Goal: Contribute content: Add original content to the website for others to see

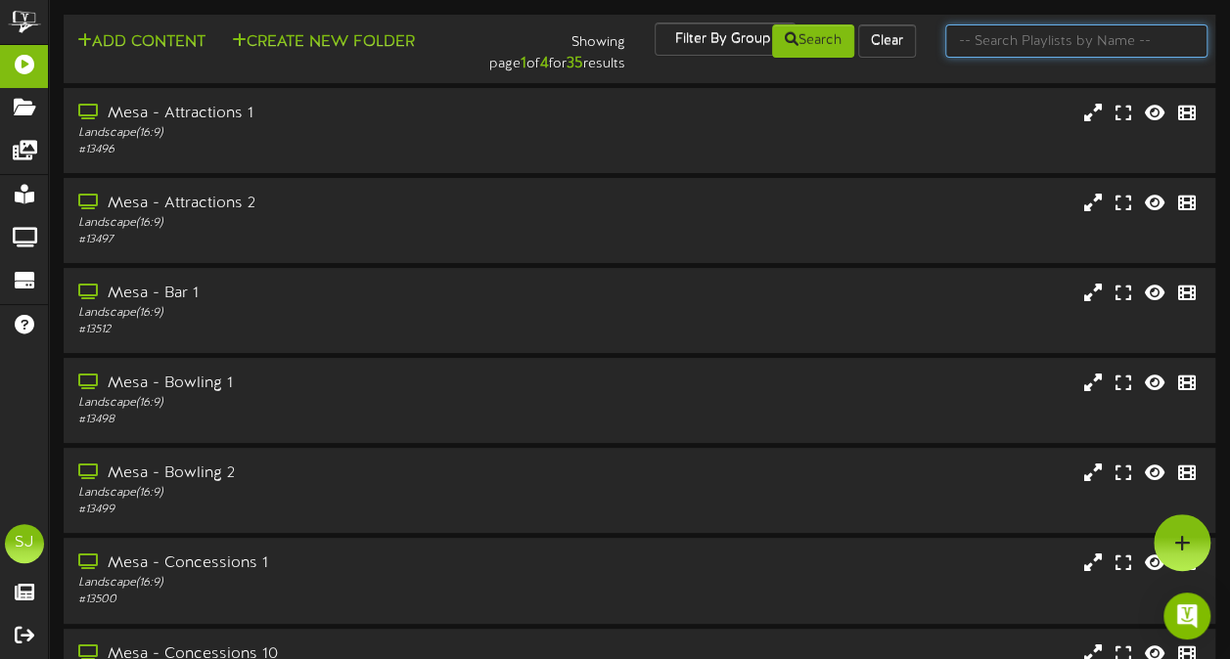
click at [1069, 42] on input "text" at bounding box center [1076, 40] width 262 height 33
type input "theater"
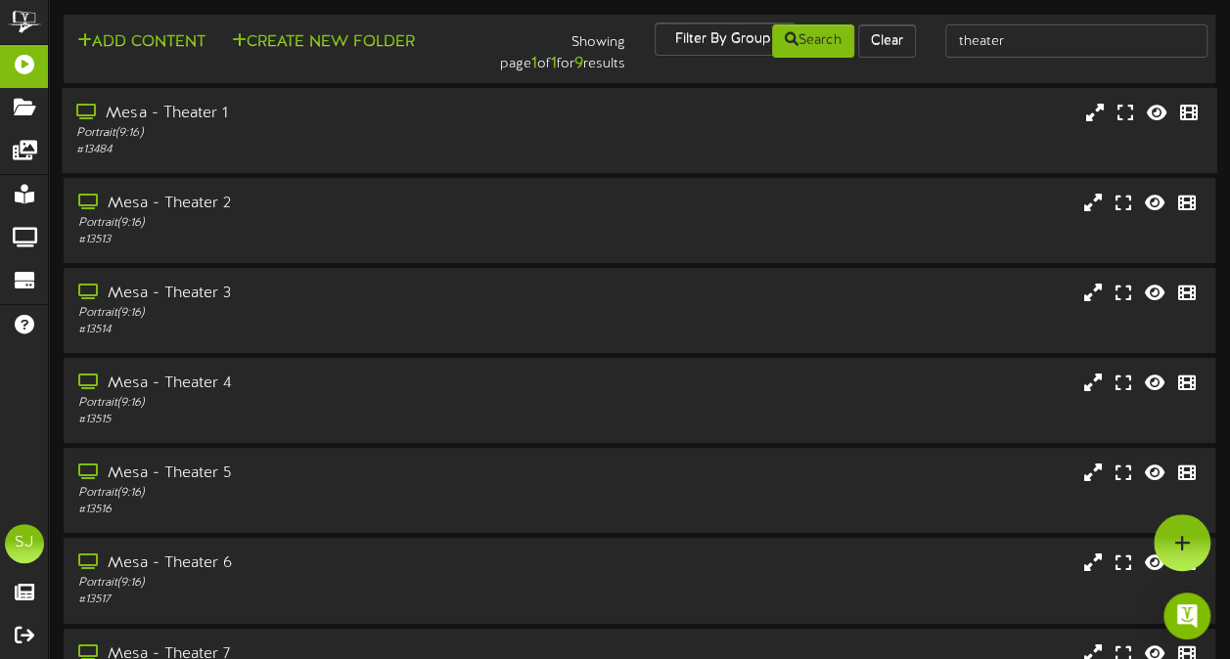
click at [210, 141] on div "Portrait ( 9:16 )" at bounding box center [302, 133] width 452 height 17
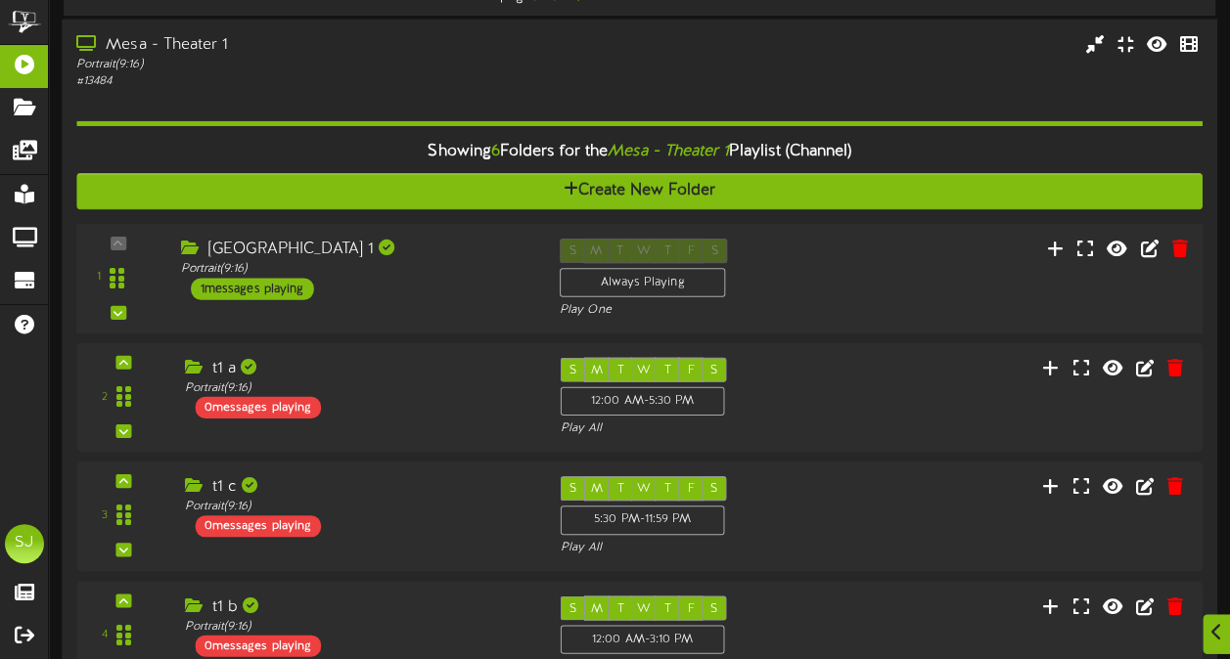
scroll to position [98, 0]
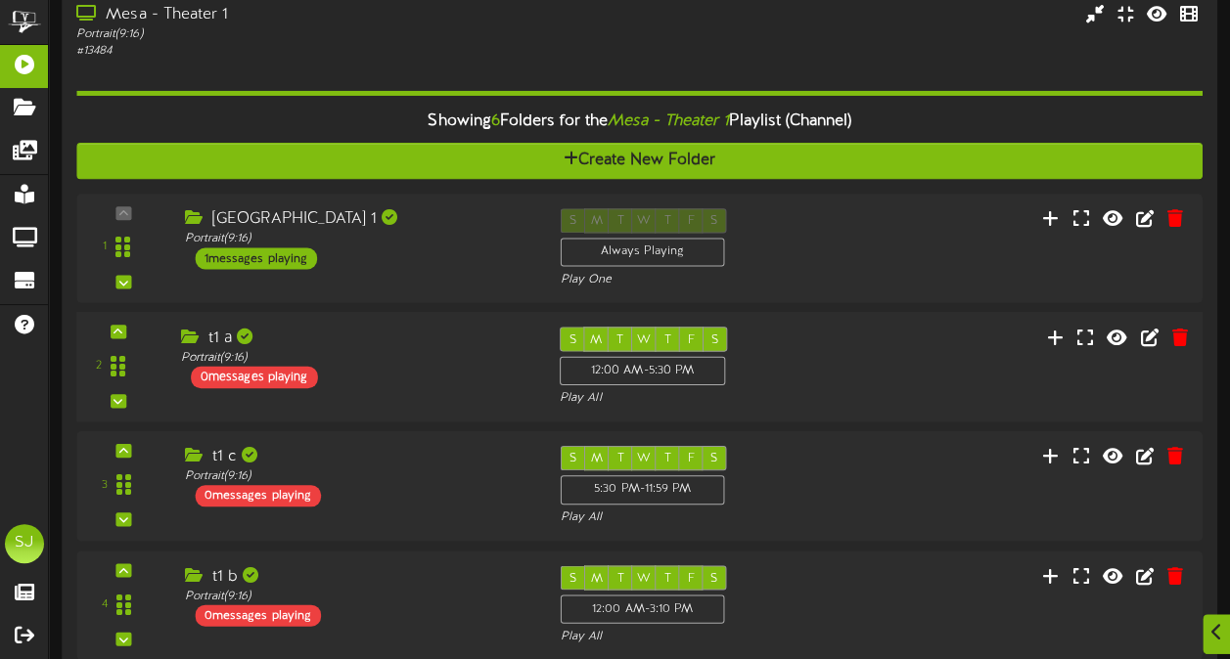
click at [862, 342] on div "2 t1 a (" at bounding box center [639, 367] width 1137 height 80
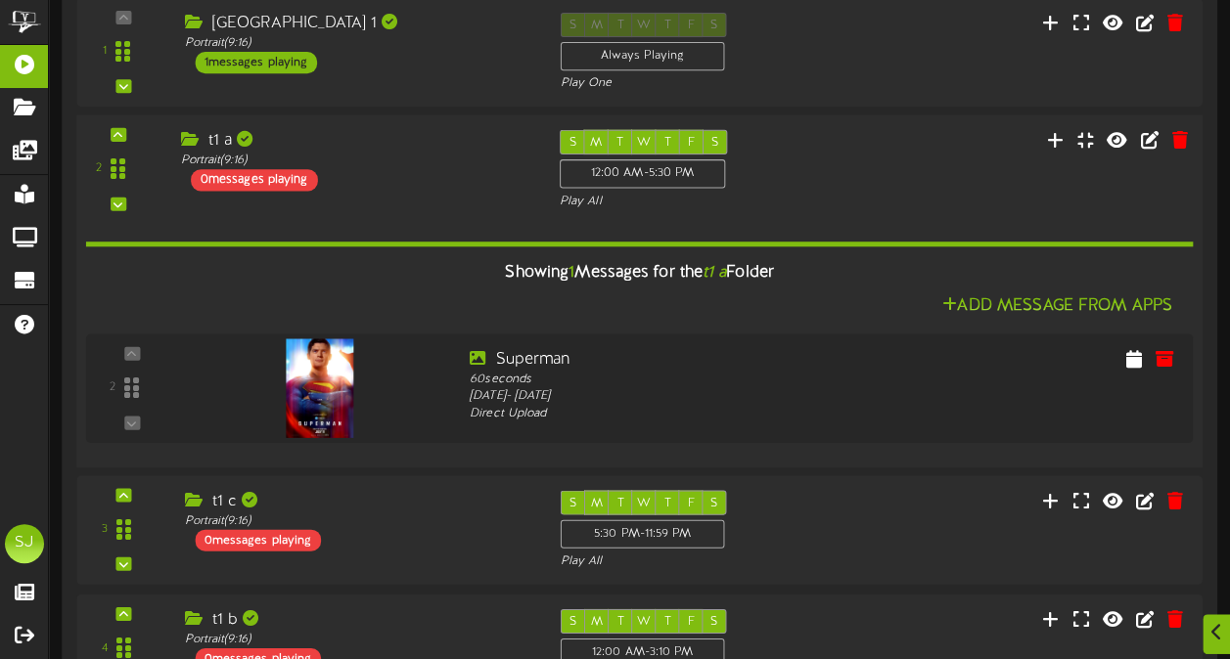
click at [845, 168] on div "2 t1 a (" at bounding box center [639, 170] width 1137 height 80
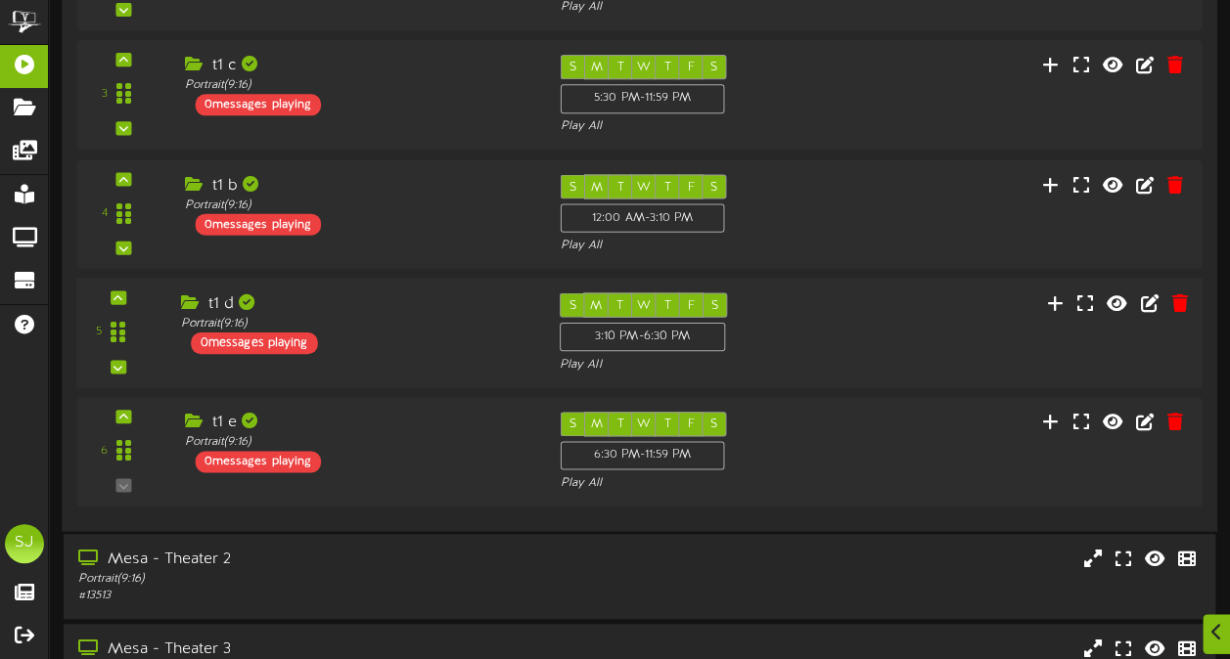
click at [807, 329] on div "S M T W T F S 3:10 PM - 6:30 PM Play All" at bounding box center [687, 332] width 284 height 80
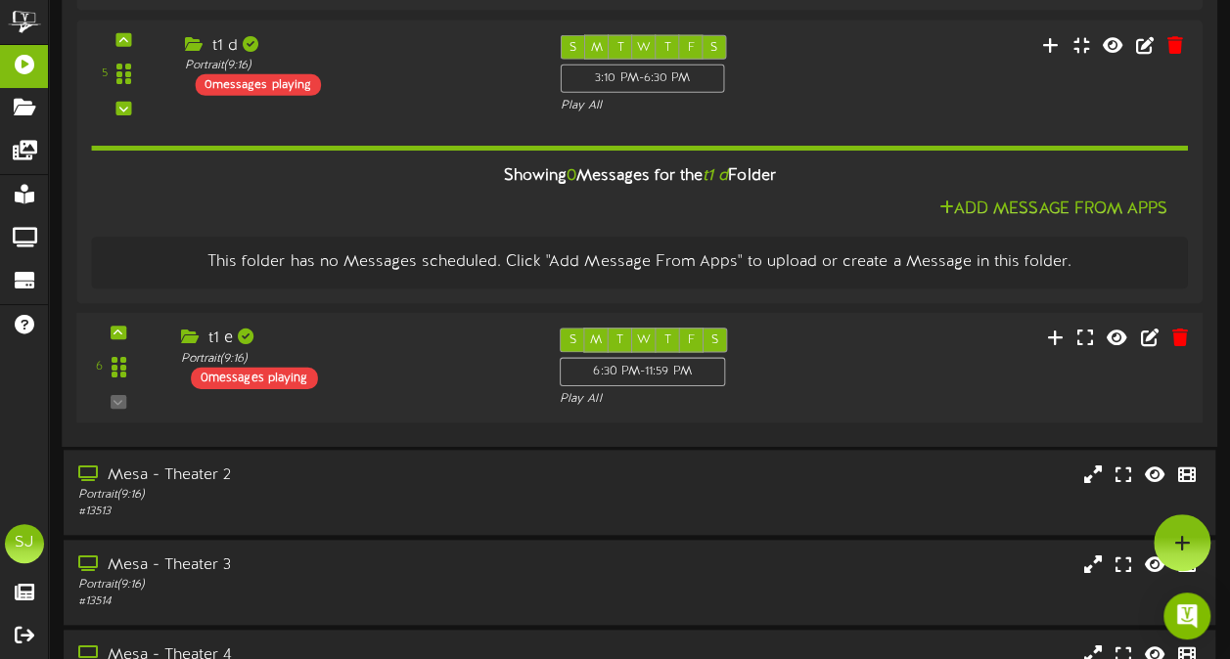
click at [803, 383] on div "S M T W T F S 6:30 PM - 11:59 PM Play All" at bounding box center [687, 368] width 284 height 80
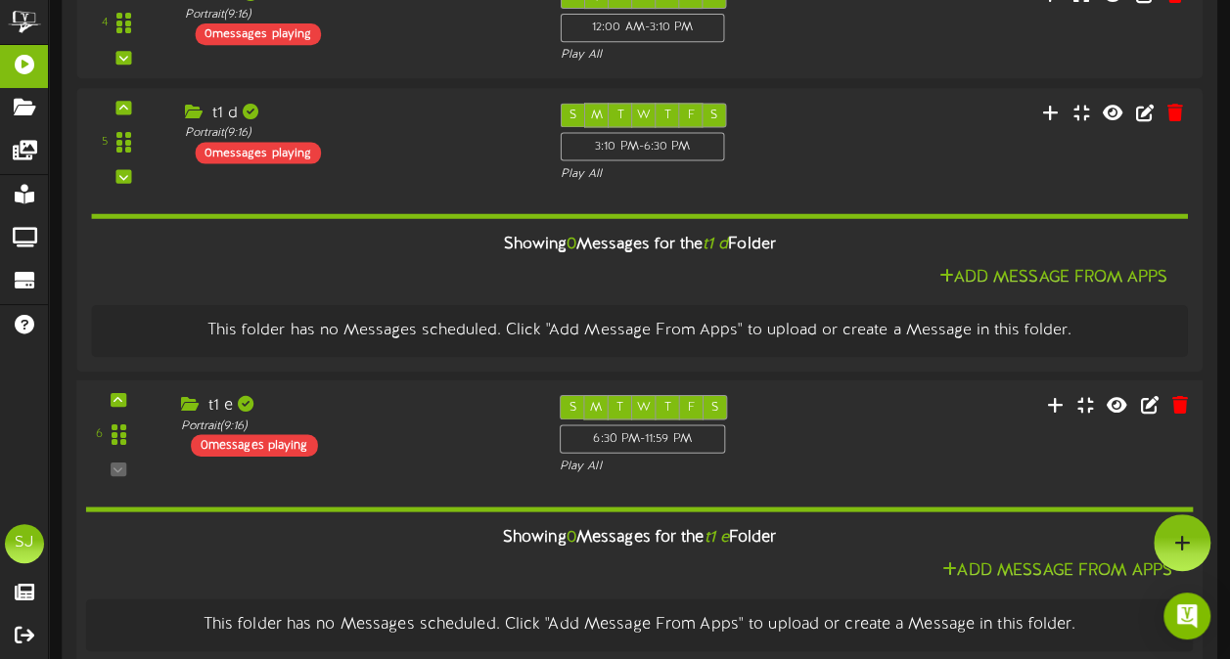
scroll to position [553, 0]
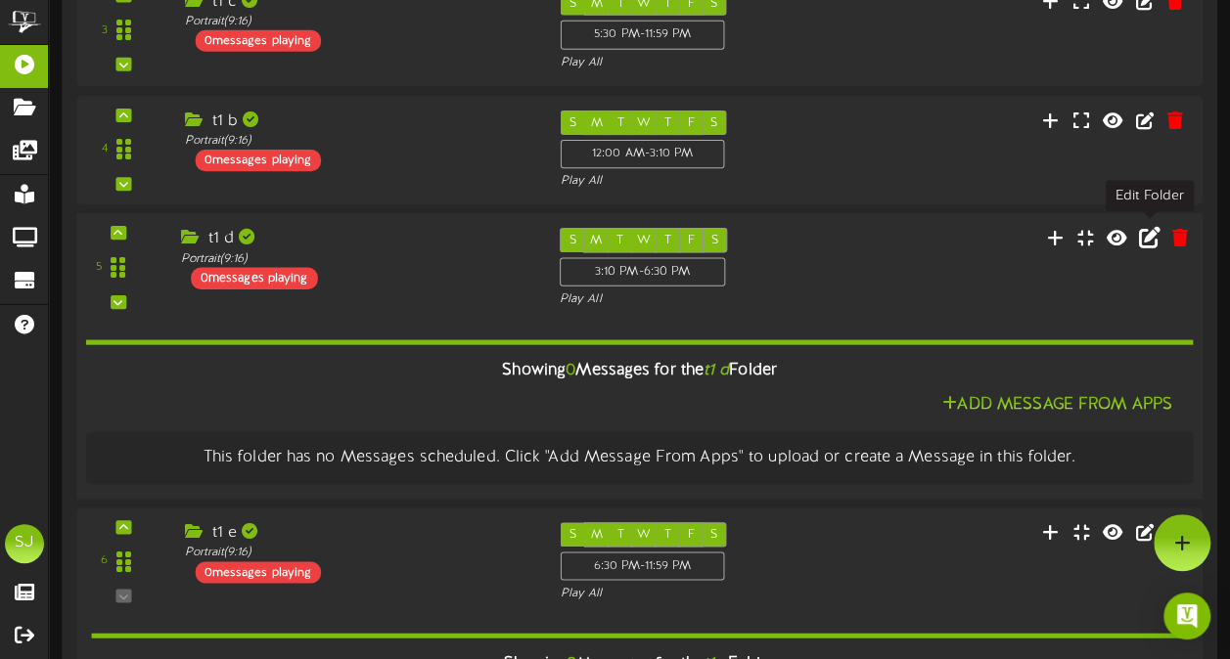
click at [1148, 237] on icon at bounding box center [1150, 237] width 22 height 22
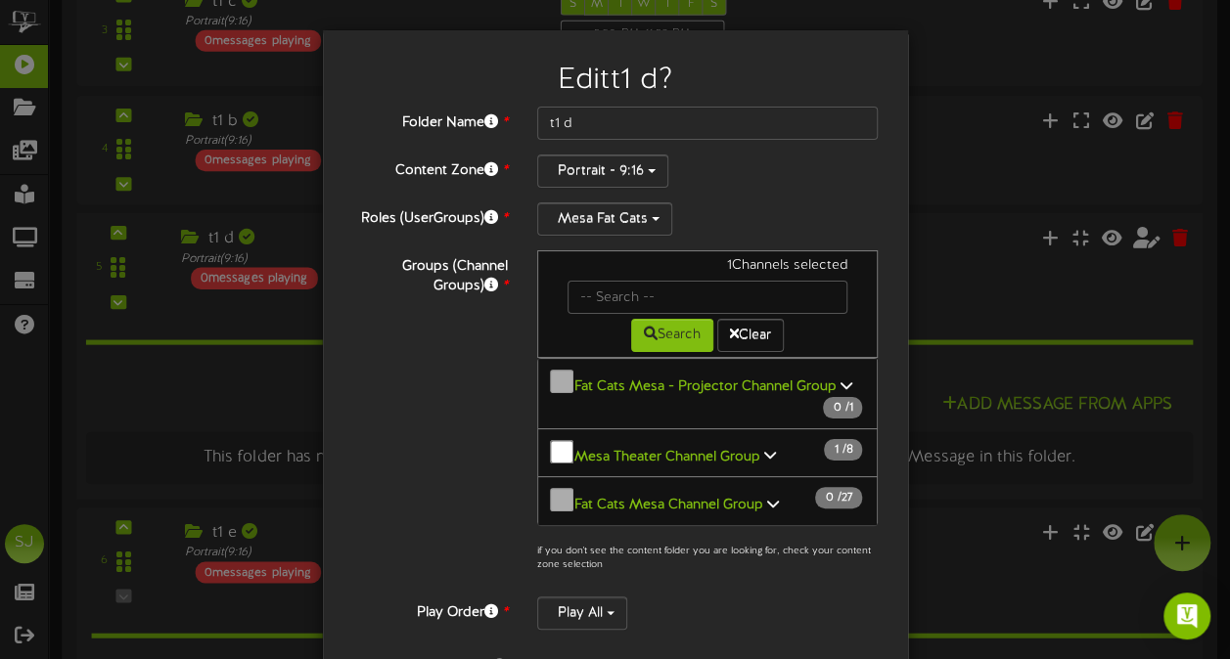
scroll to position [336, 0]
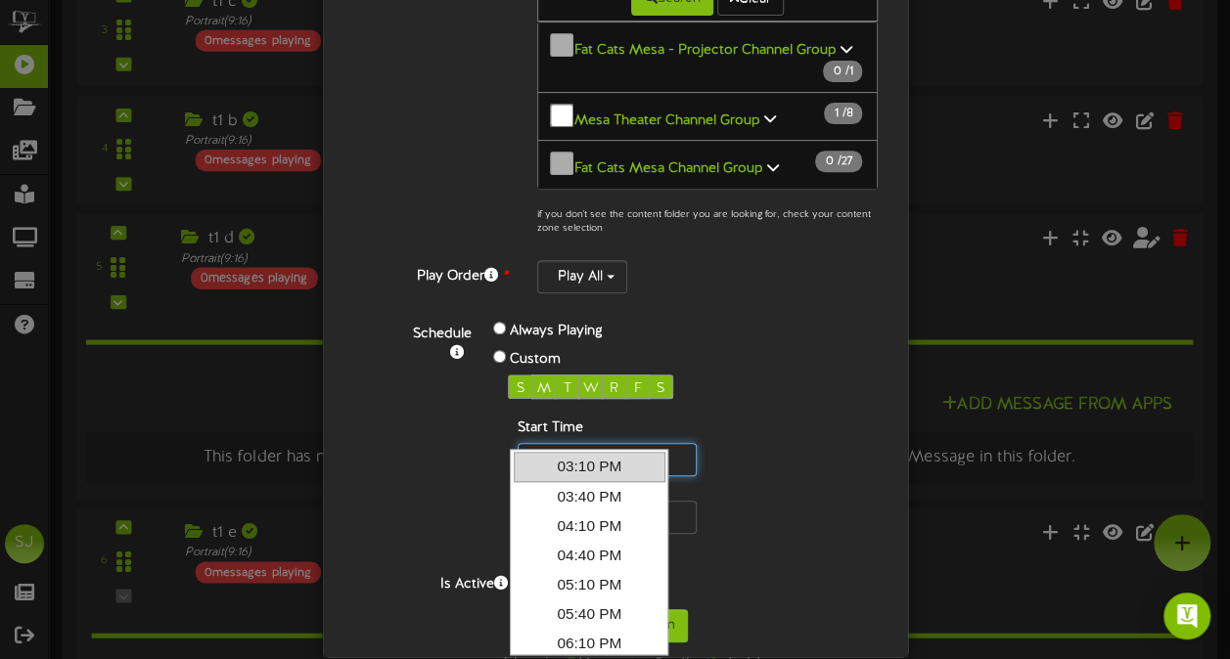
drag, startPoint x: 597, startPoint y: 430, endPoint x: 483, endPoint y: 419, distance: 114.1
click at [481, 421] on div "Always Playing Custom S M T W R F S Start Time End Time" at bounding box center [638, 426] width 320 height 216
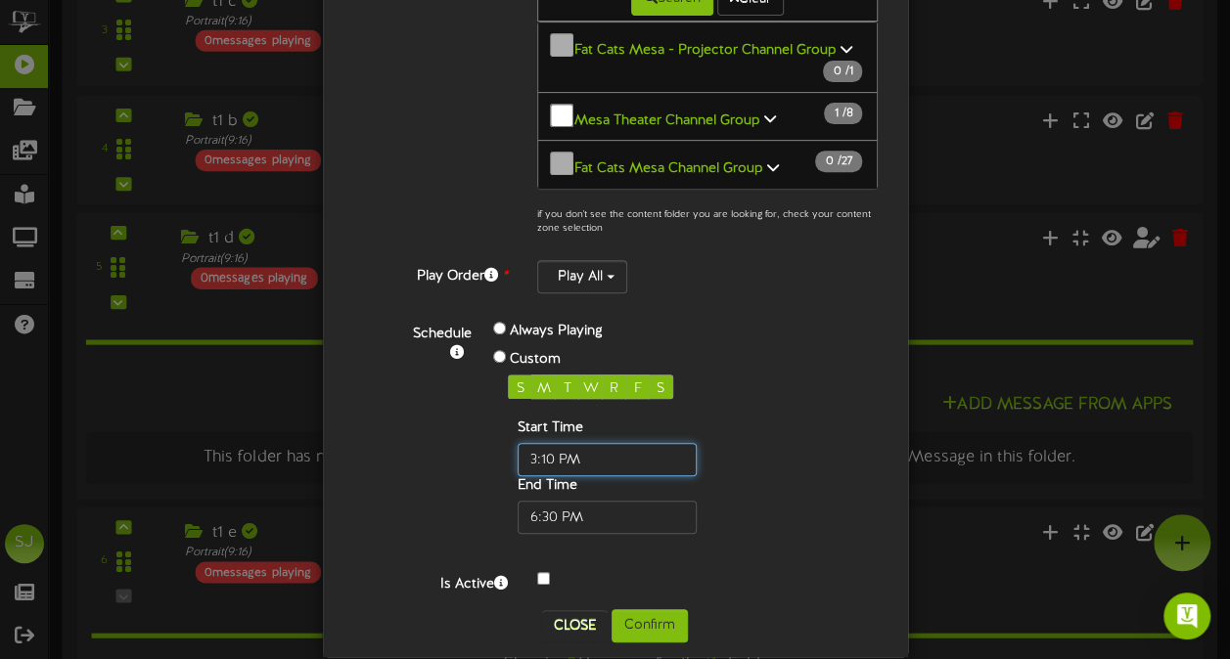
click at [567, 443] on input "text" at bounding box center [606, 459] width 179 height 33
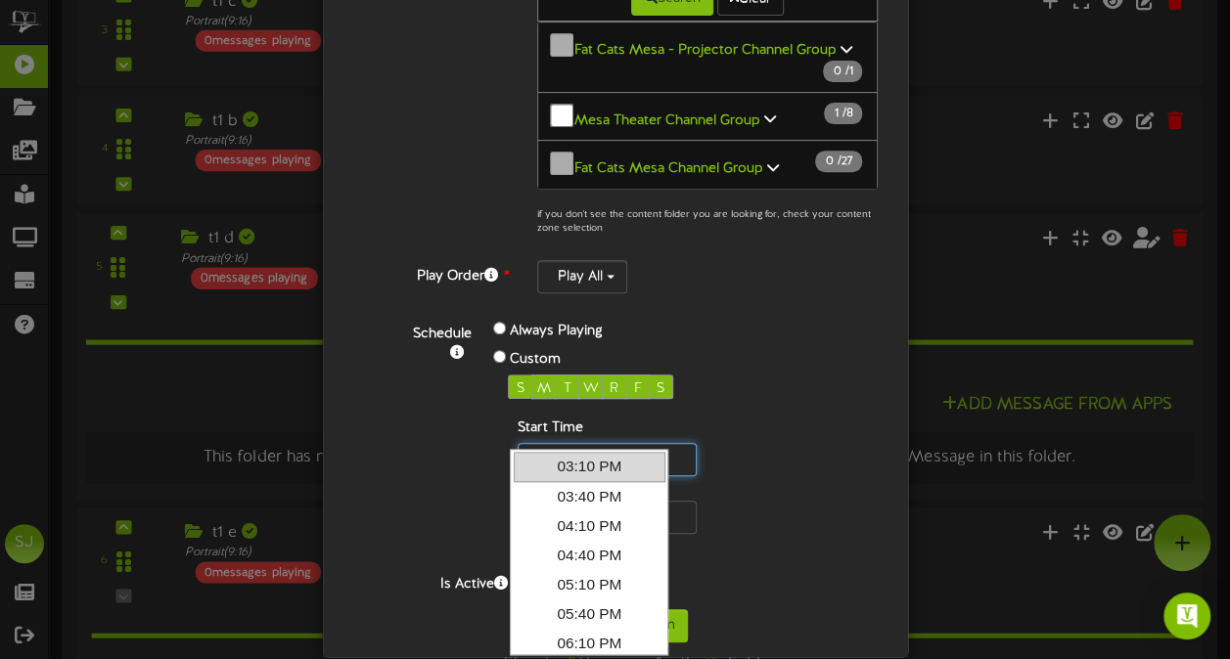
click at [567, 443] on input "text" at bounding box center [606, 459] width 179 height 33
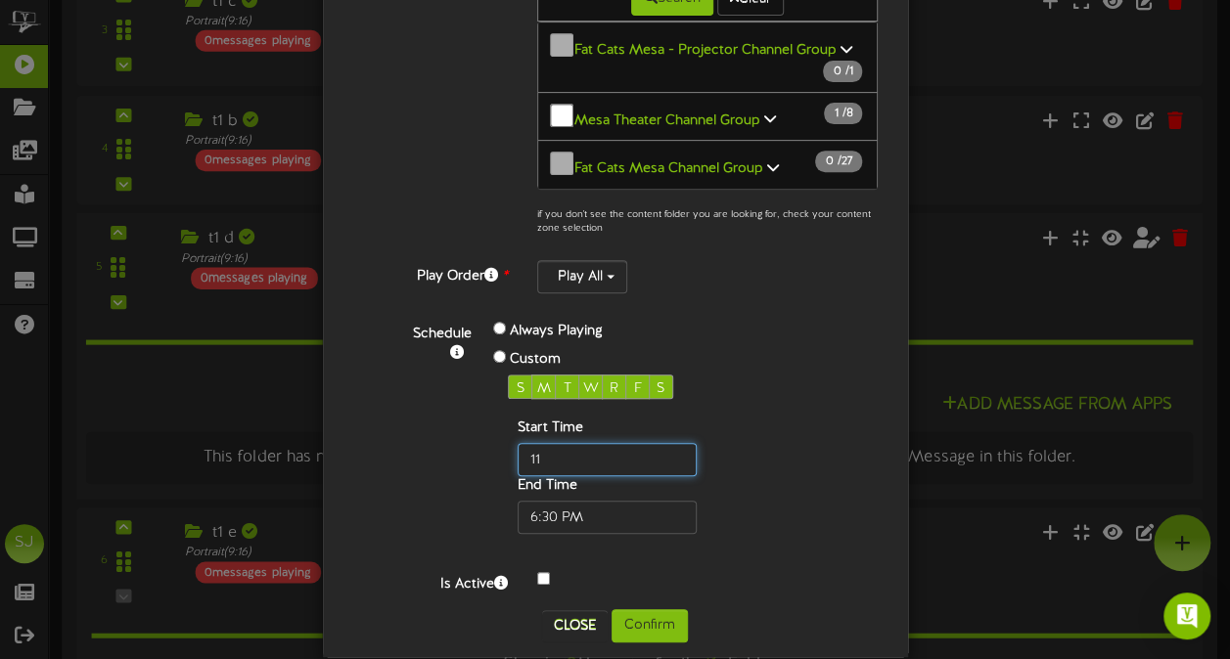
type input "1"
type input "12:00 AM"
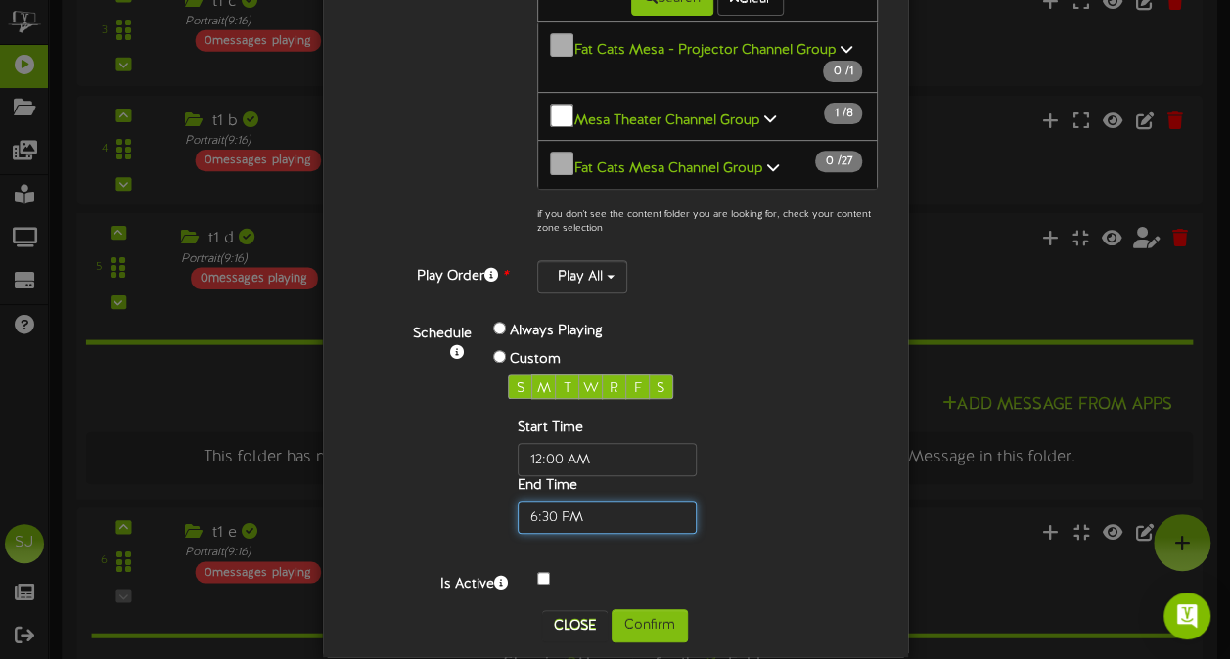
click at [534, 501] on input "text" at bounding box center [606, 517] width 179 height 33
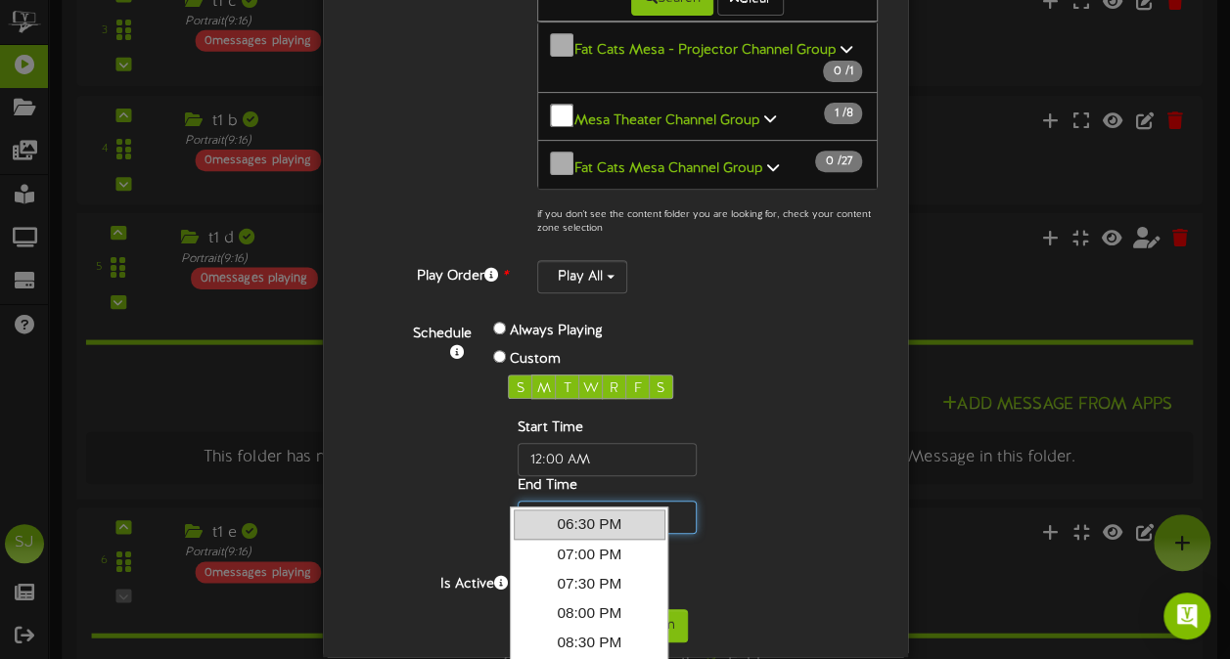
click at [534, 501] on input "text" at bounding box center [606, 517] width 179 height 33
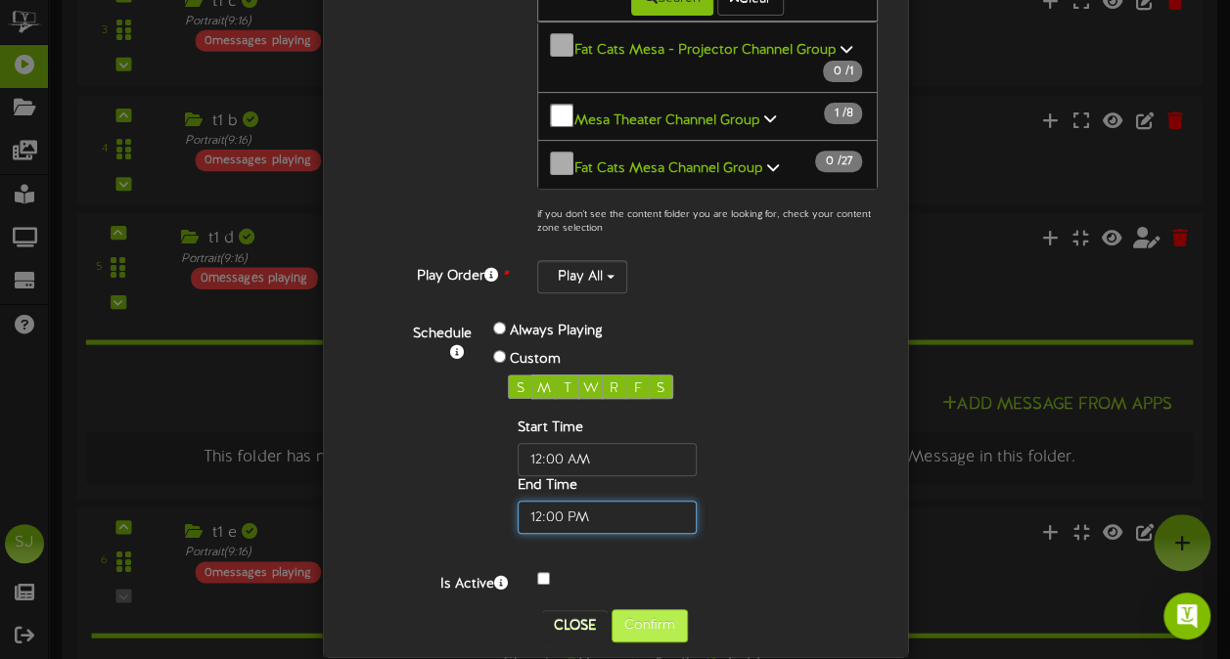
type input "12:00 PM"
click at [662, 609] on button "Confirm" at bounding box center [649, 625] width 76 height 33
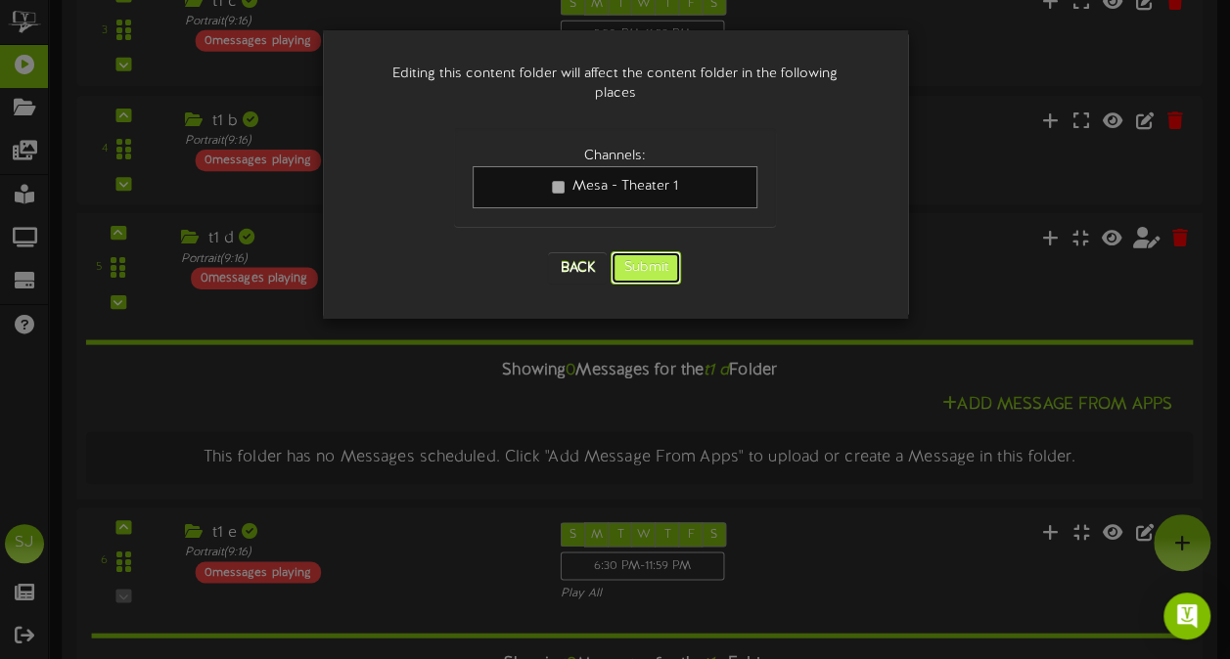
click at [660, 251] on button "Submit" at bounding box center [645, 267] width 70 height 33
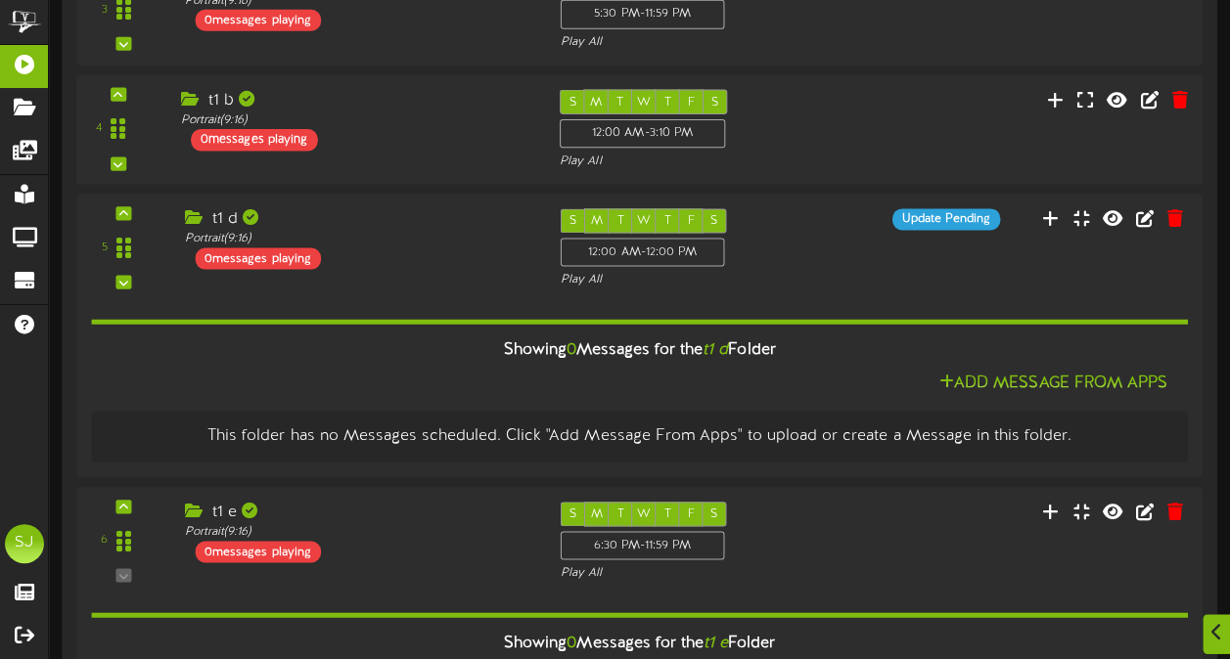
scroll to position [639, 0]
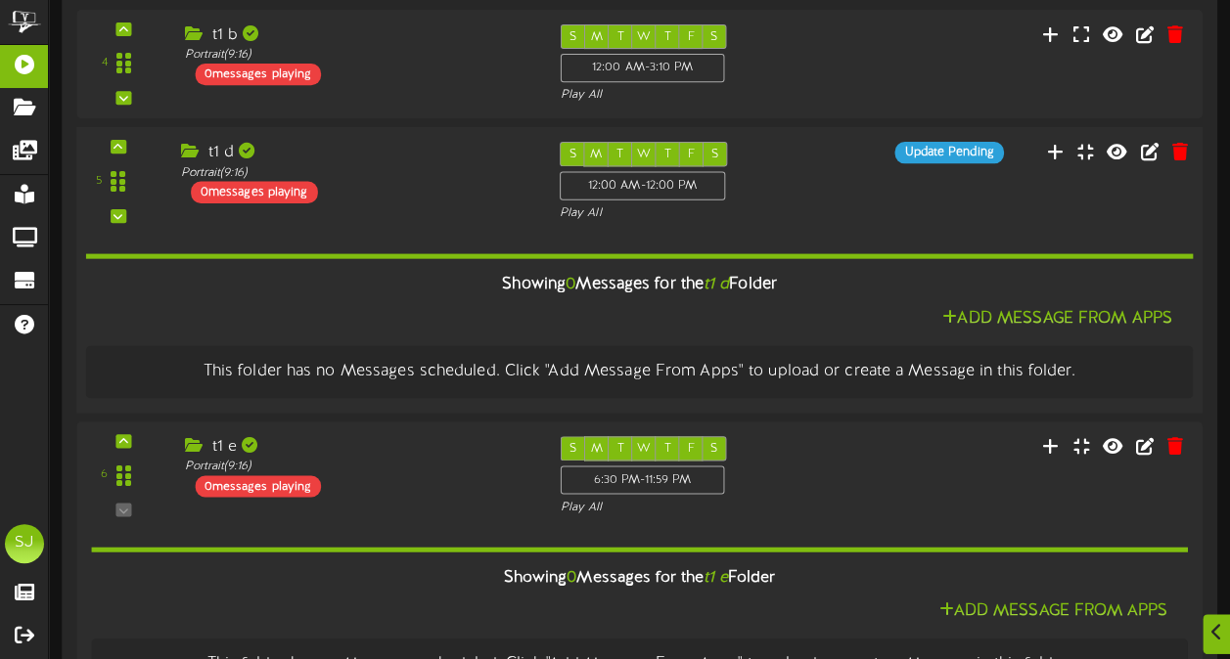
click at [813, 192] on div "S M T W T F S 12:00 AM - 12:00 PM Play All" at bounding box center [687, 182] width 284 height 80
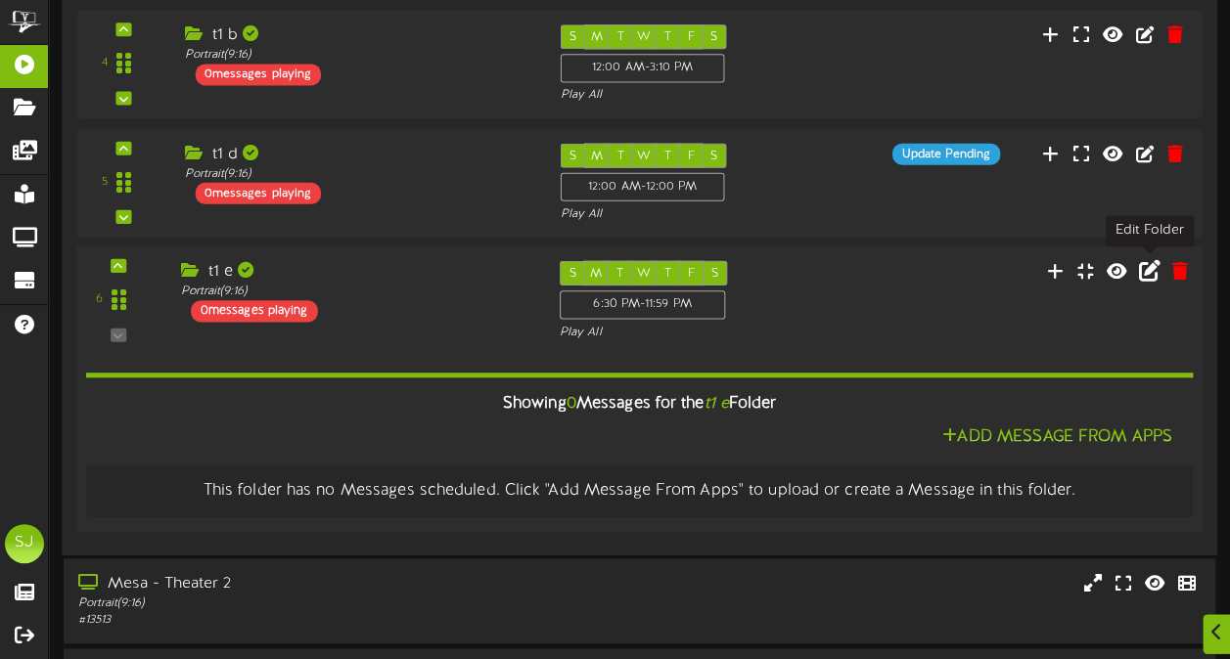
click at [1153, 268] on icon at bounding box center [1150, 270] width 22 height 22
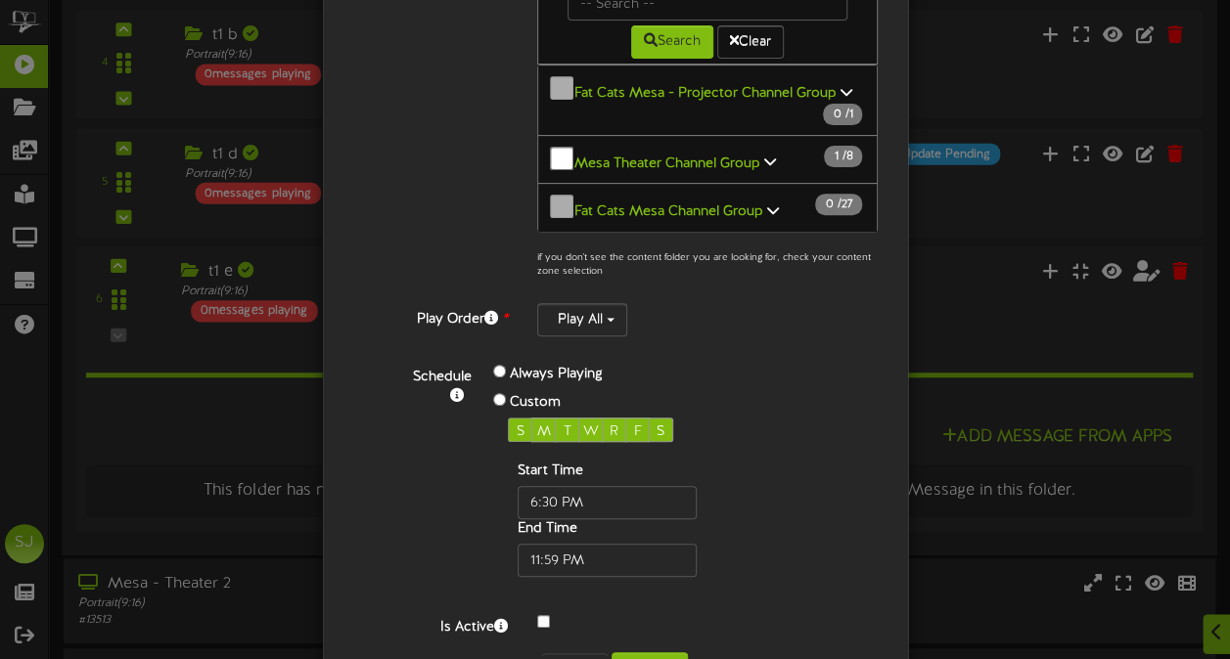
scroll to position [336, 0]
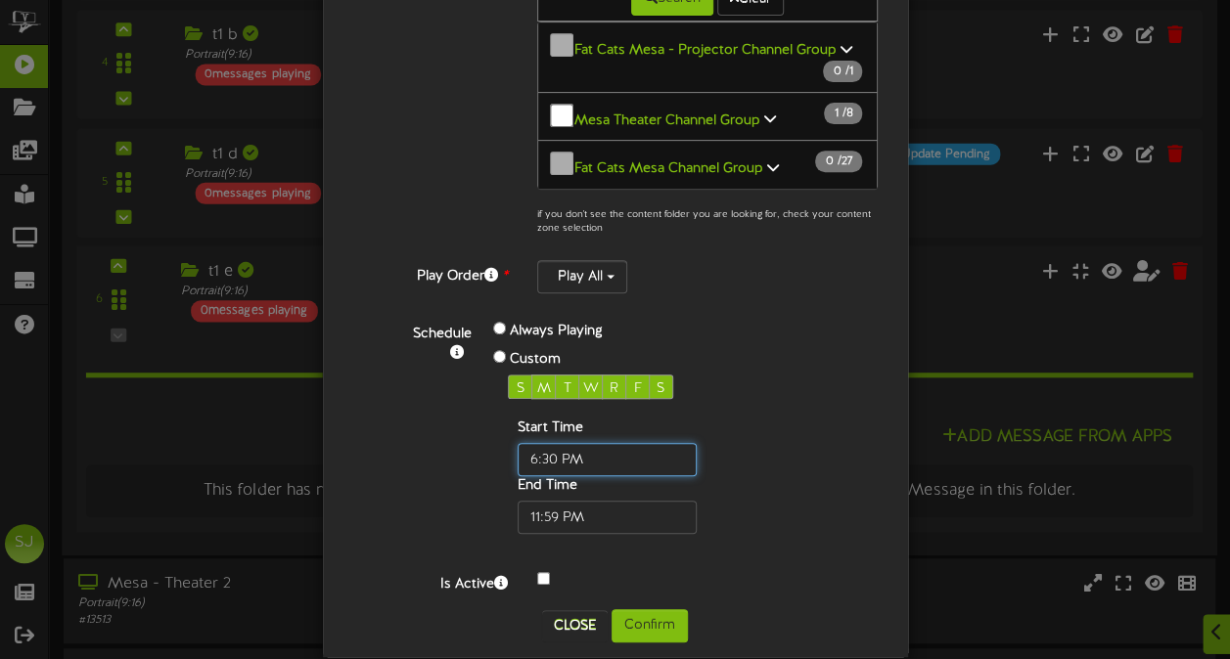
click at [544, 443] on input "text" at bounding box center [606, 459] width 179 height 33
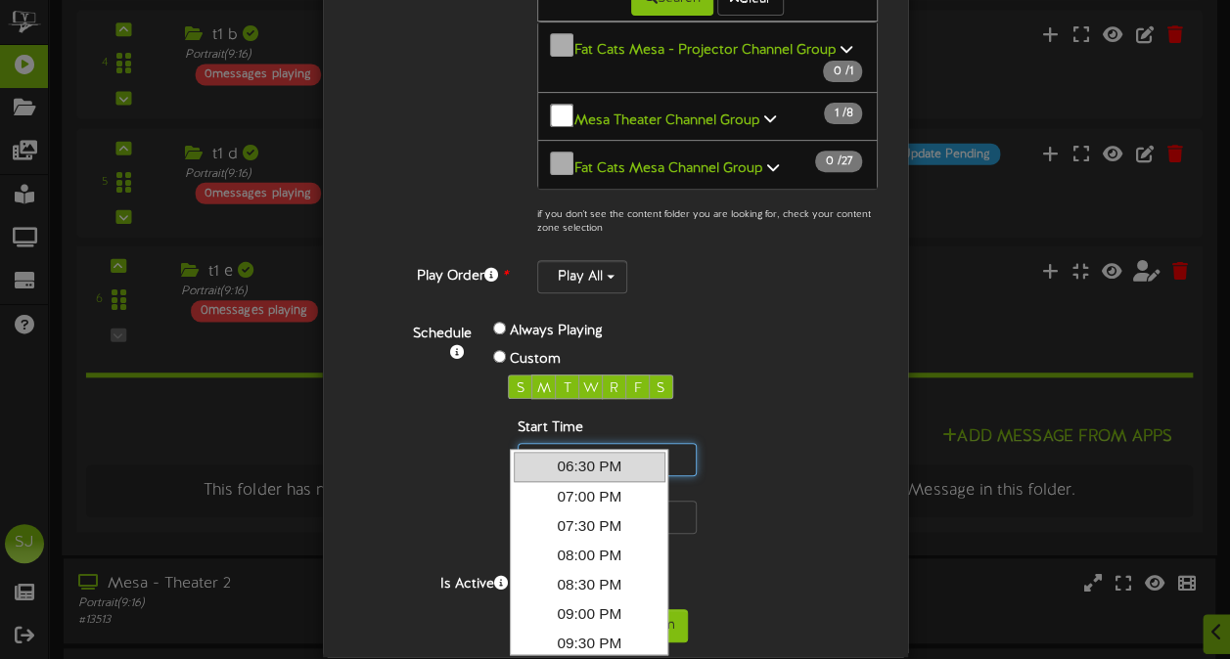
drag, startPoint x: 548, startPoint y: 428, endPoint x: 520, endPoint y: 431, distance: 27.5
click at [520, 443] on input "text" at bounding box center [606, 459] width 179 height 33
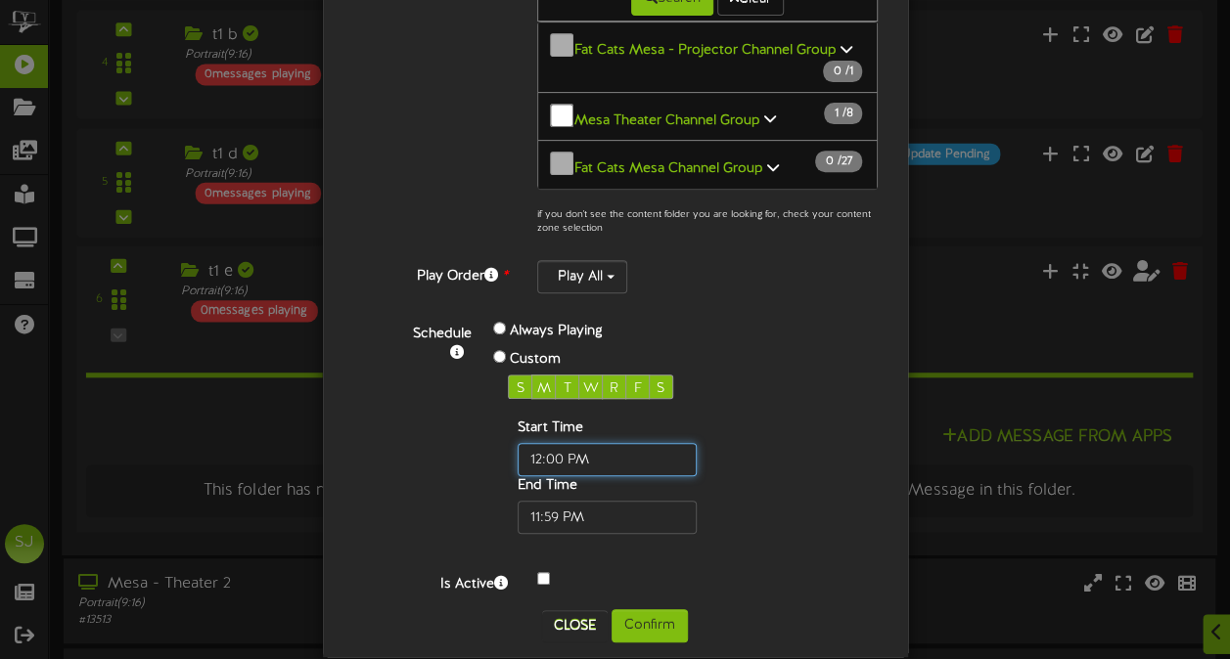
type input "12:00 PM"
click at [747, 328] on div "Always Playing Custom" at bounding box center [623, 346] width 291 height 57
click at [641, 609] on button "Confirm" at bounding box center [649, 625] width 76 height 33
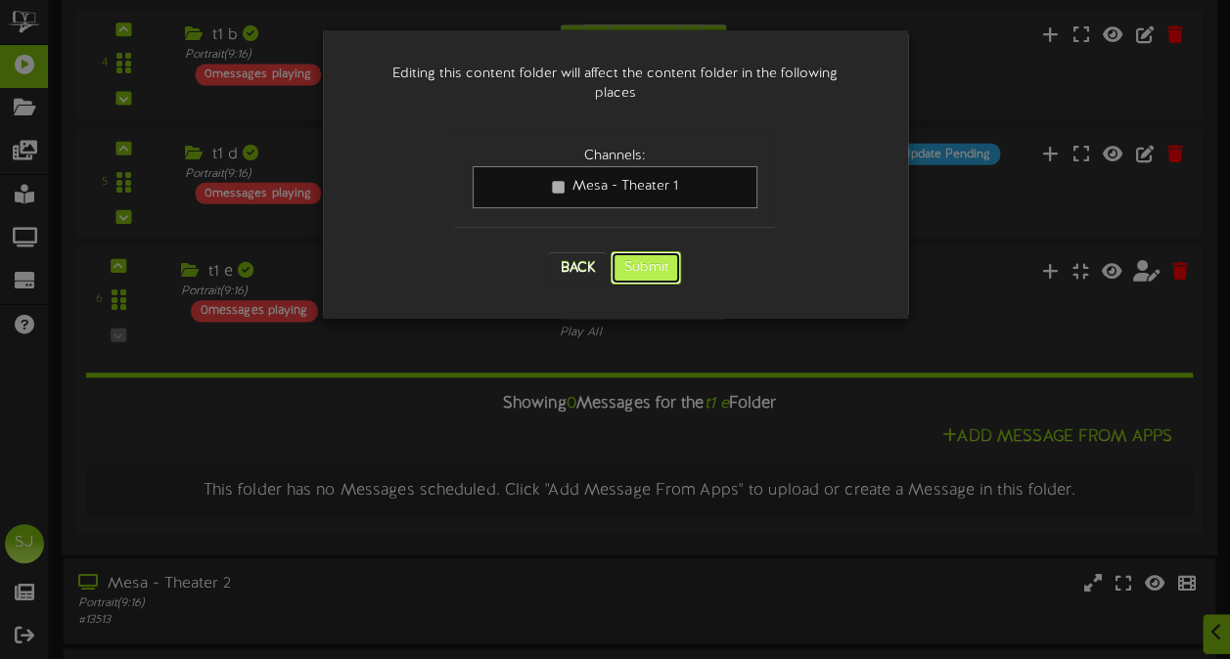
click at [630, 251] on button "Submit" at bounding box center [645, 267] width 70 height 33
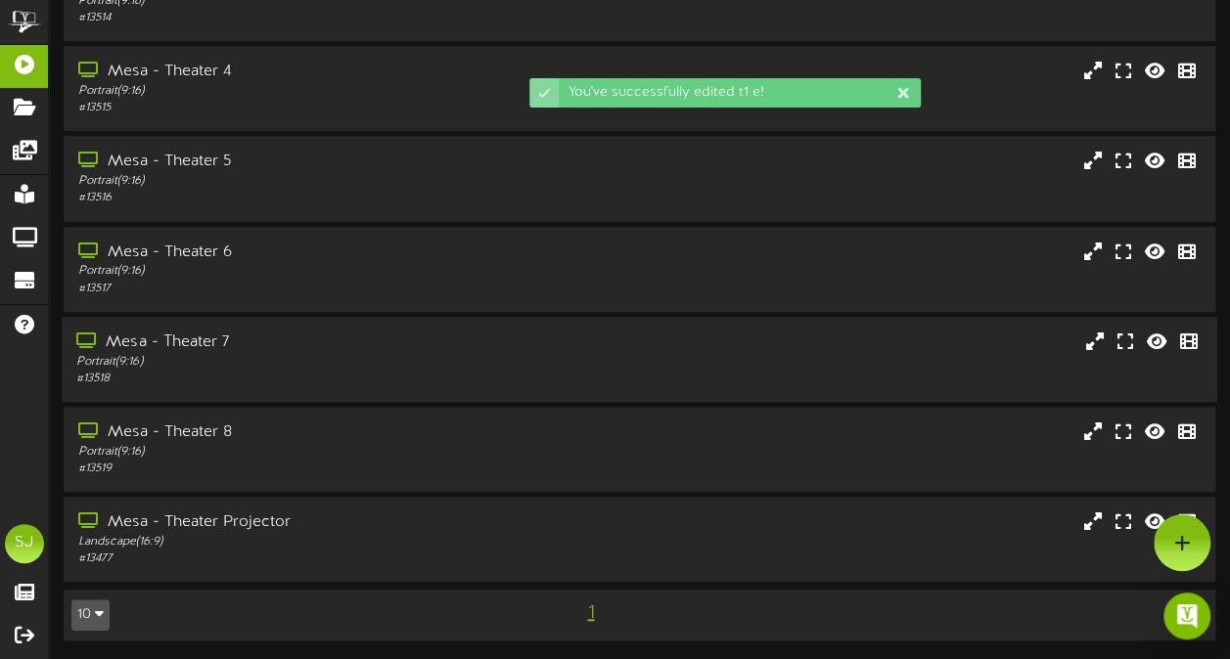
scroll to position [425, 0]
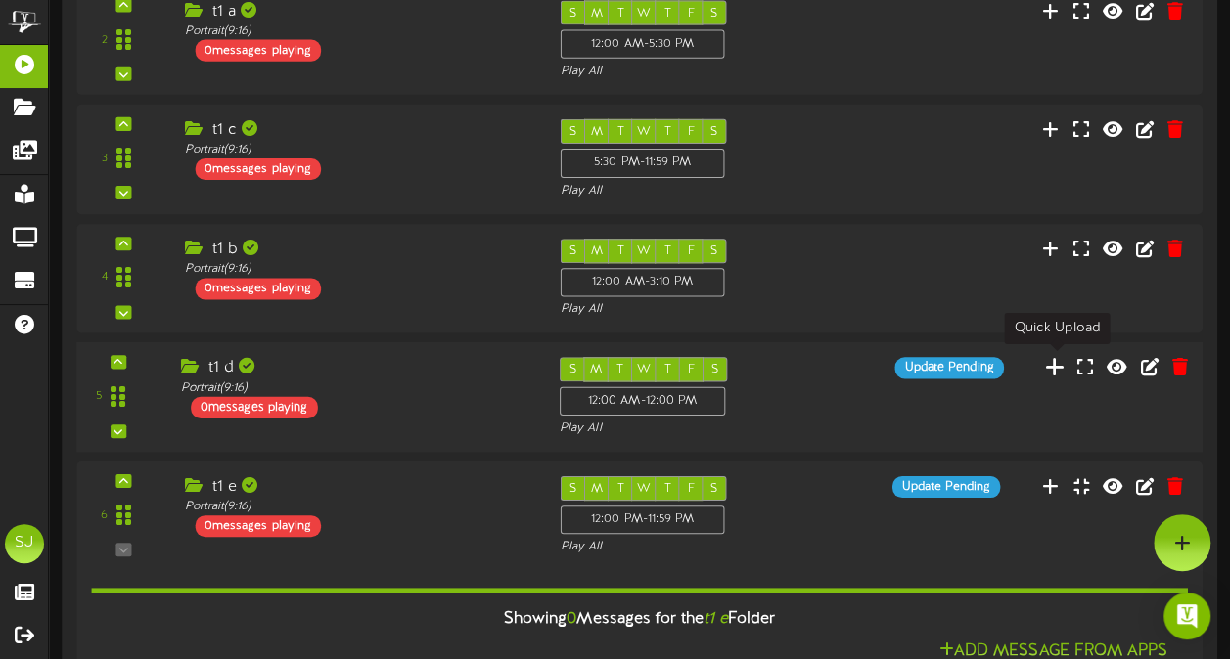
click at [1064, 367] on icon at bounding box center [1055, 366] width 21 height 22
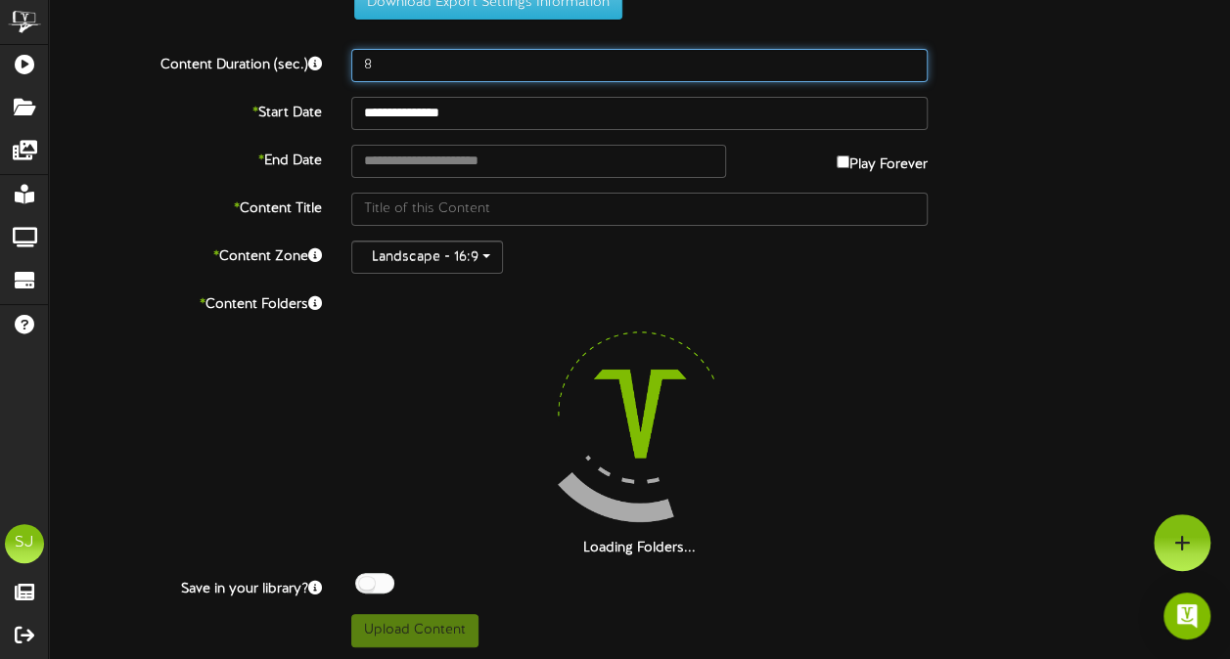
click at [416, 72] on input "8" at bounding box center [639, 65] width 576 height 33
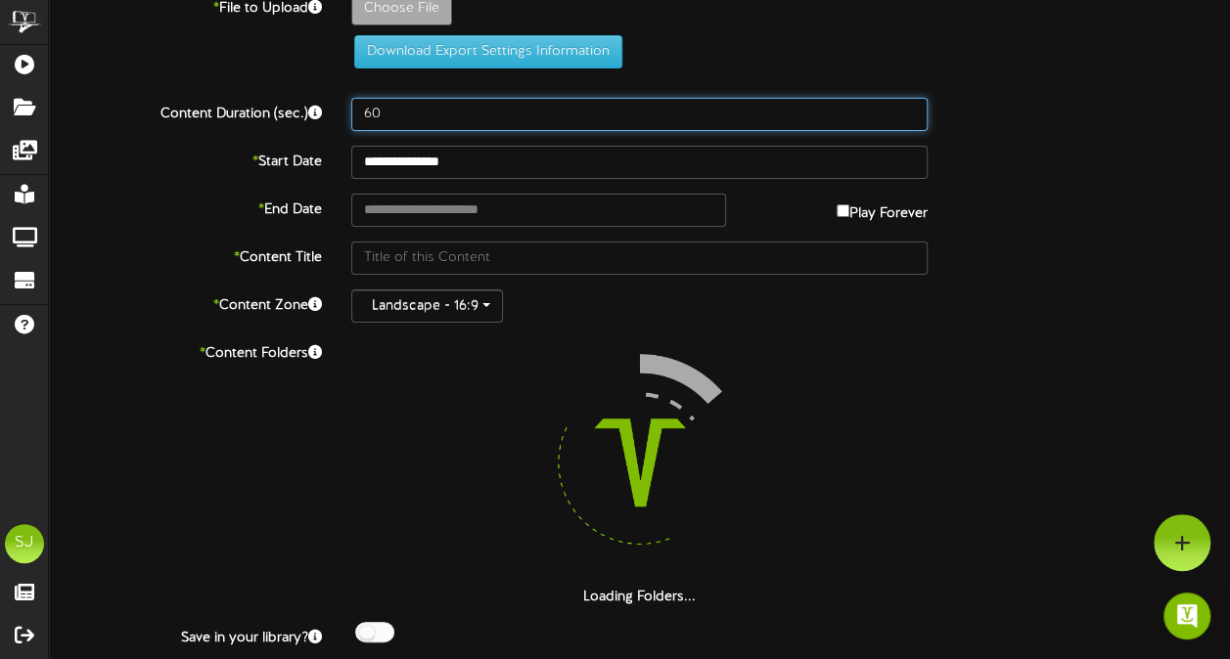
scroll to position [0, 0]
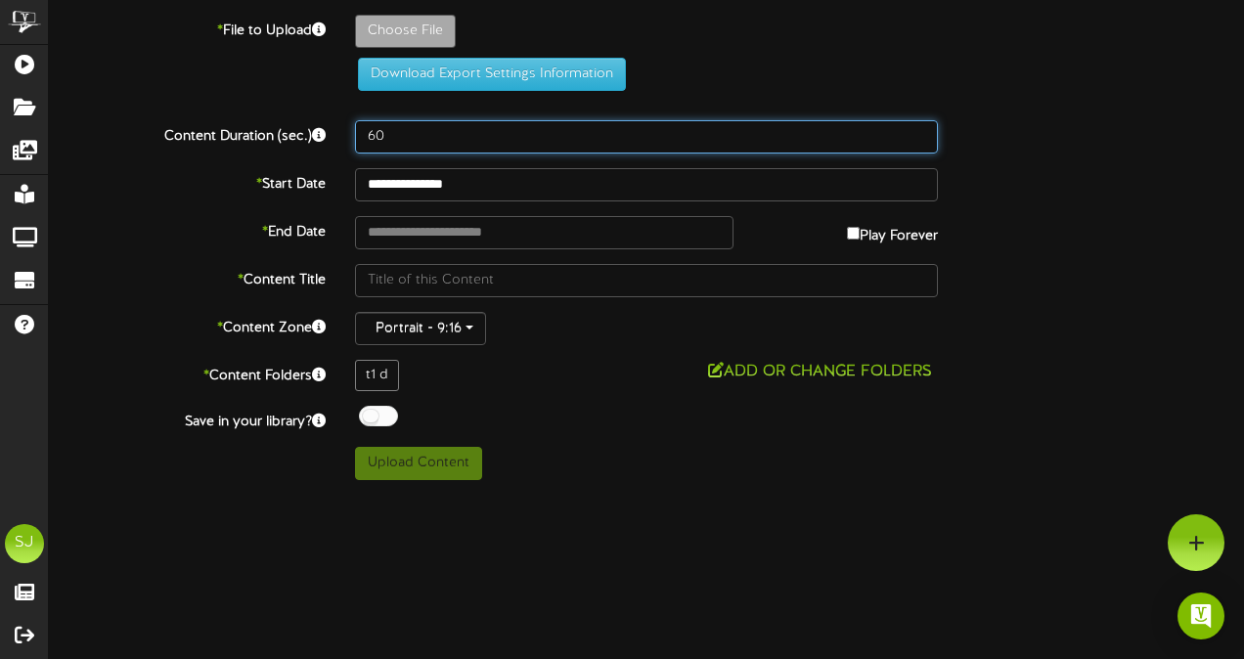
type input "60"
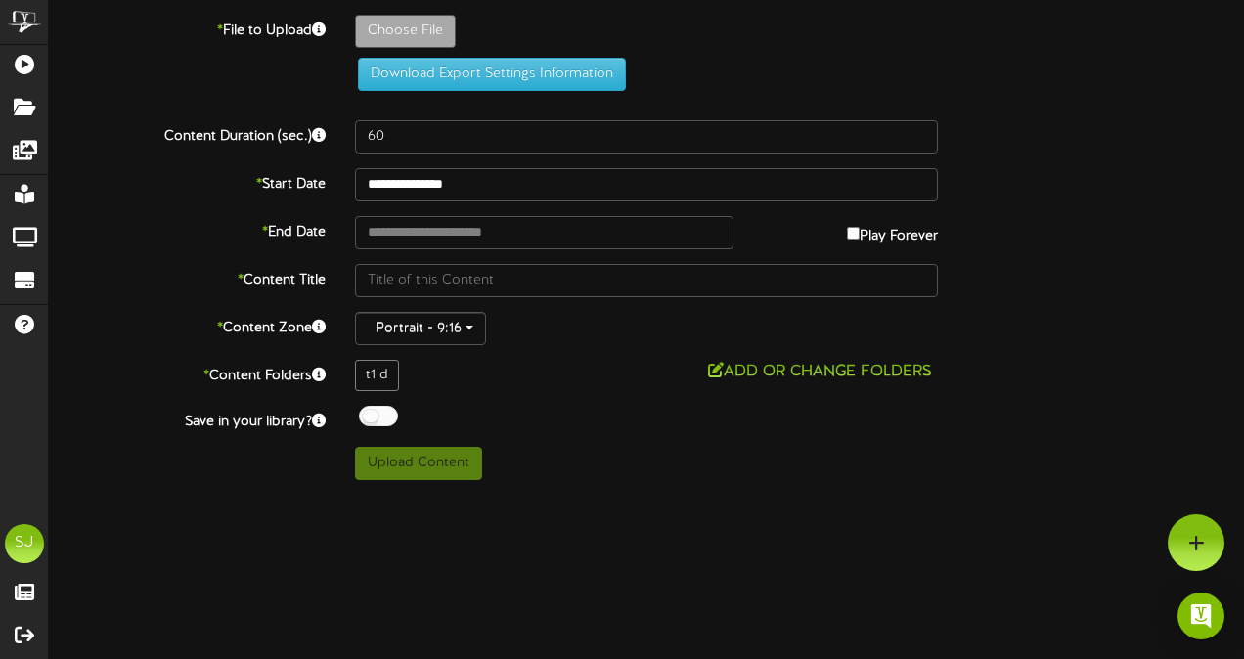
click at [430, 11] on div "**********" at bounding box center [646, 240] width 1195 height 480
type input "**********"
type input "sketch"
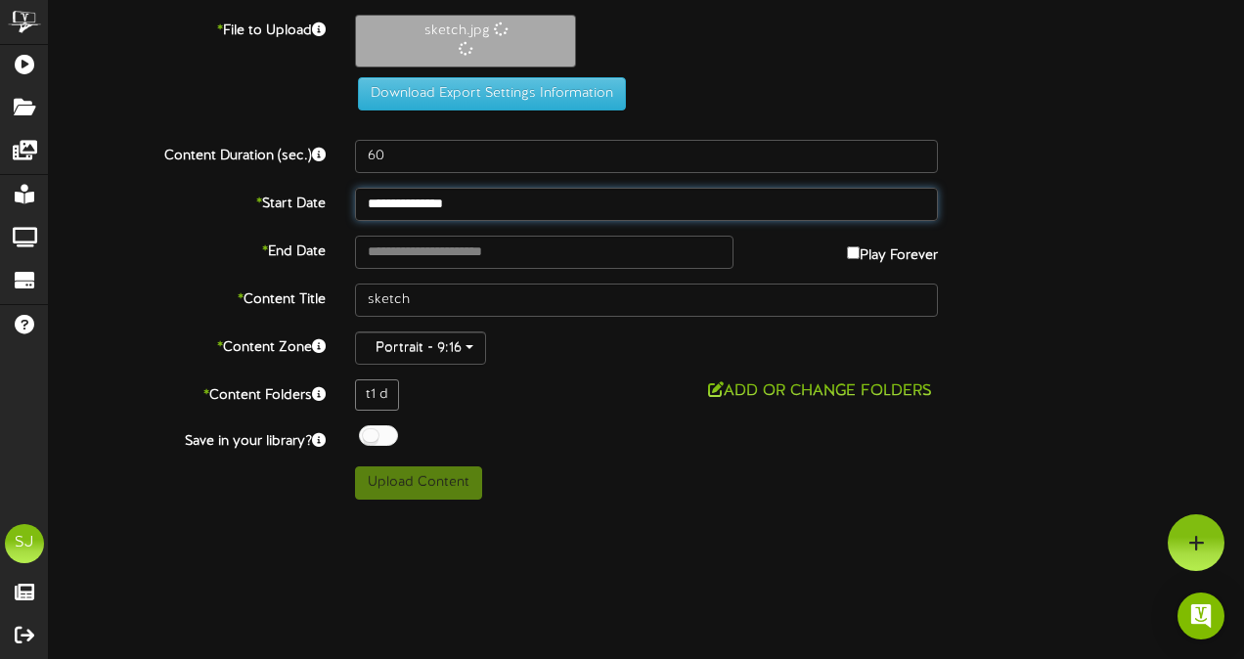
click at [454, 201] on input "**********" at bounding box center [646, 204] width 583 height 33
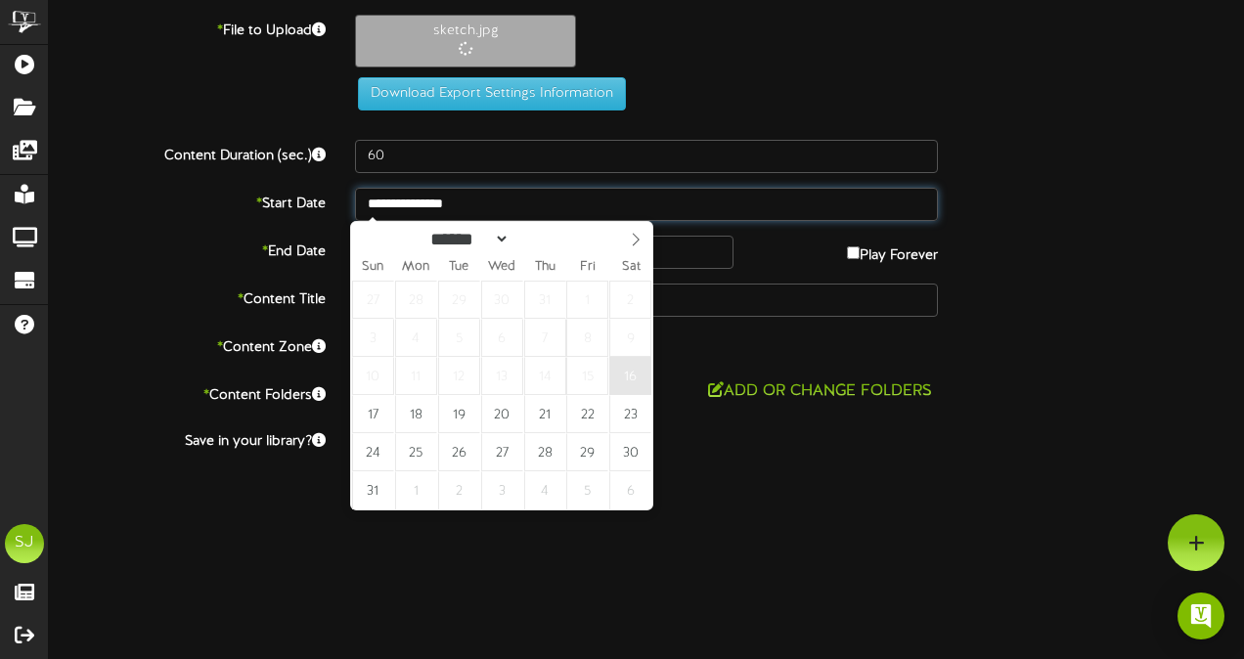
type input "**********"
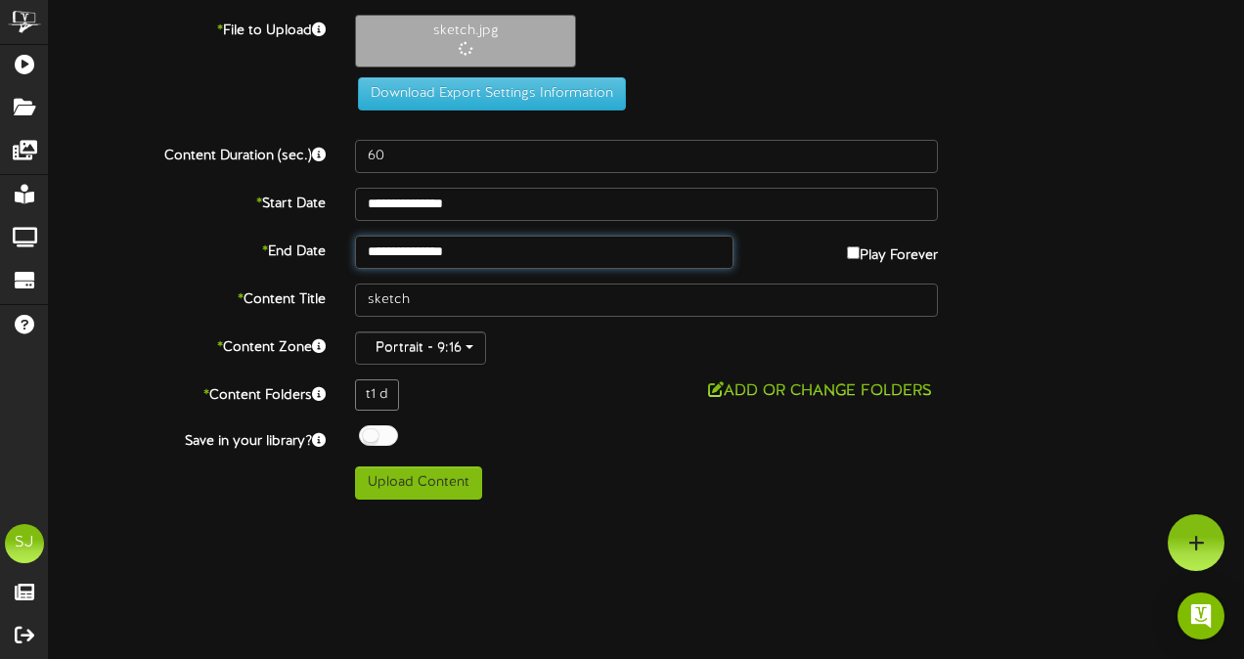
click at [505, 255] on input "**********" at bounding box center [544, 252] width 379 height 33
click at [1107, 238] on div "**********" at bounding box center [646, 252] width 1225 height 33
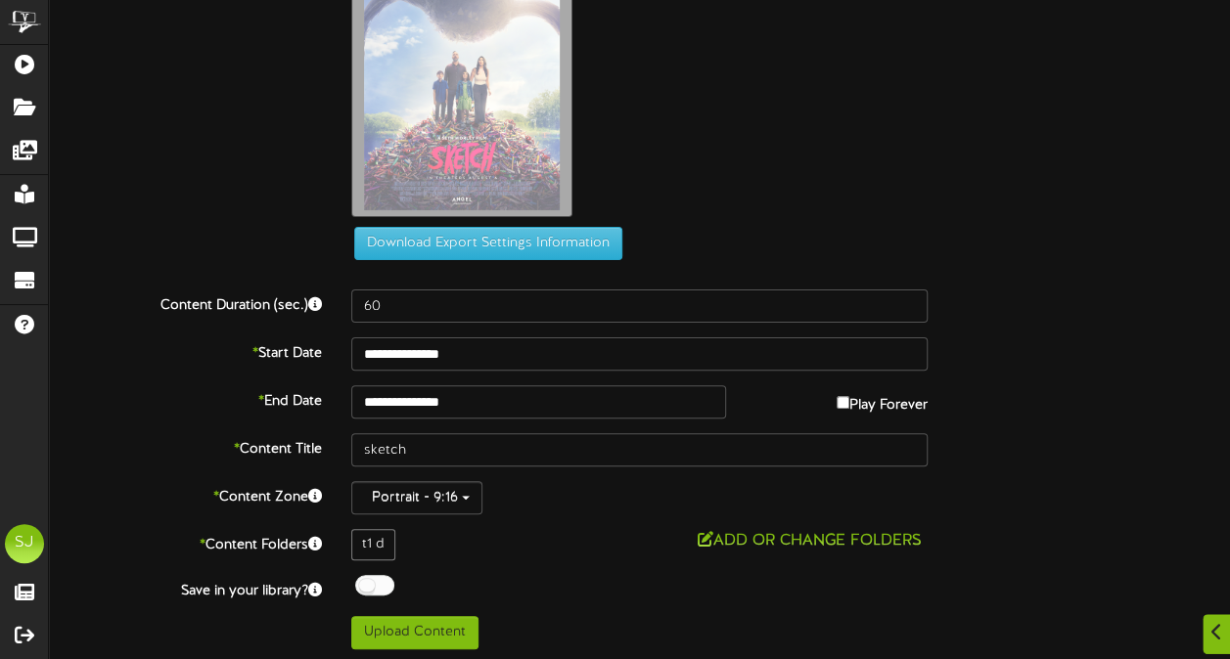
scroll to position [121, 0]
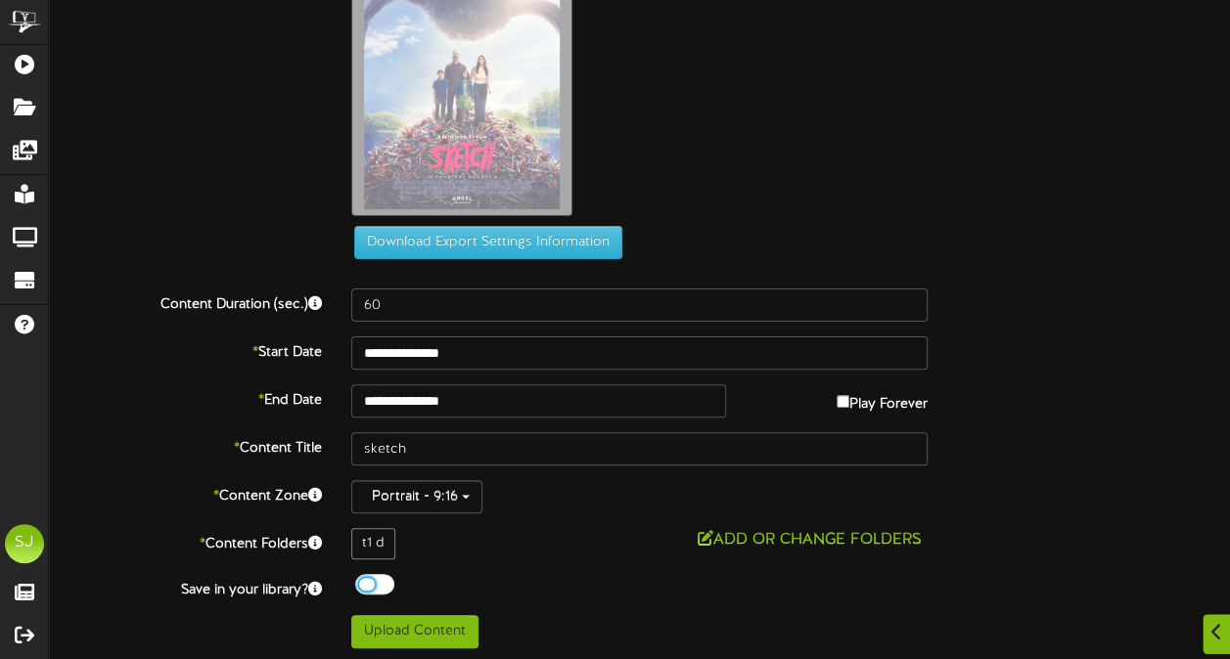
click at [371, 581] on div at bounding box center [374, 584] width 39 height 21
click at [432, 616] on button "Upload Content" at bounding box center [414, 631] width 127 height 33
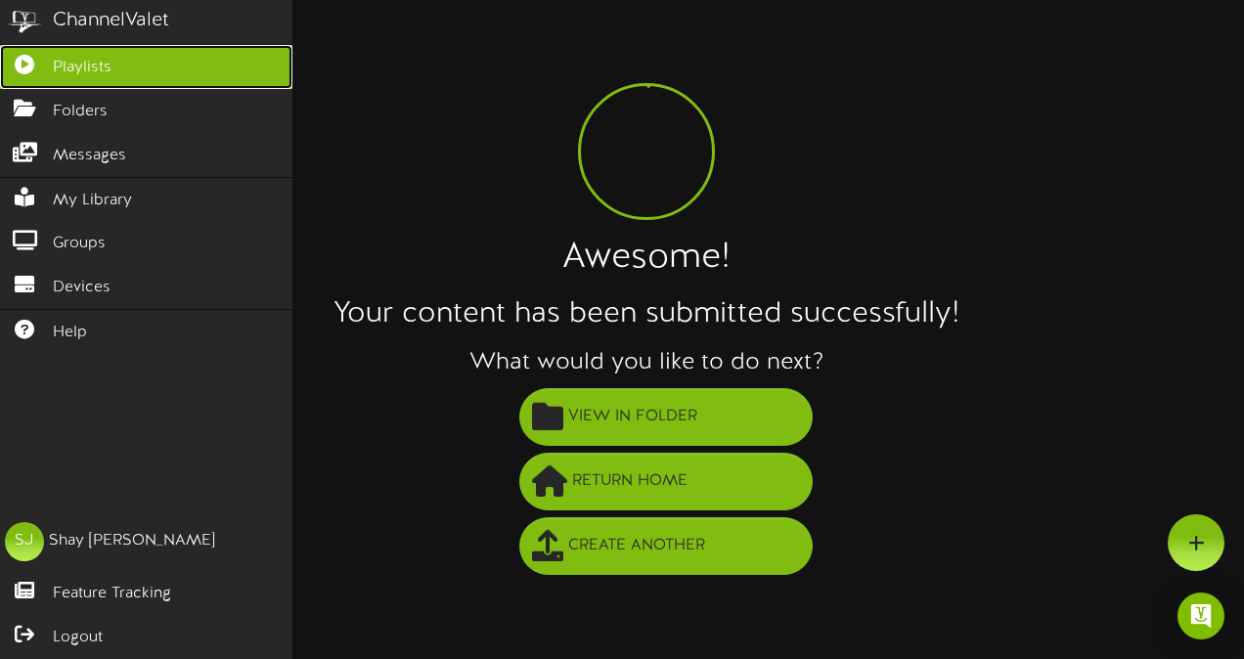
click at [25, 59] on icon at bounding box center [24, 62] width 49 height 15
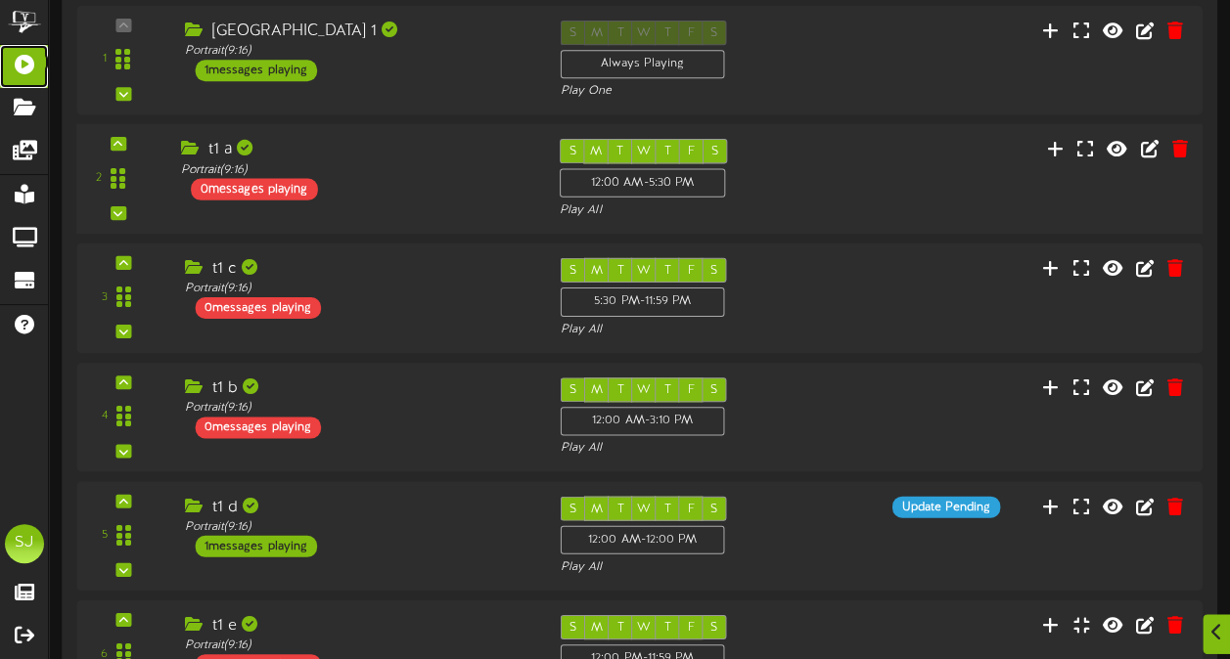
scroll to position [293, 0]
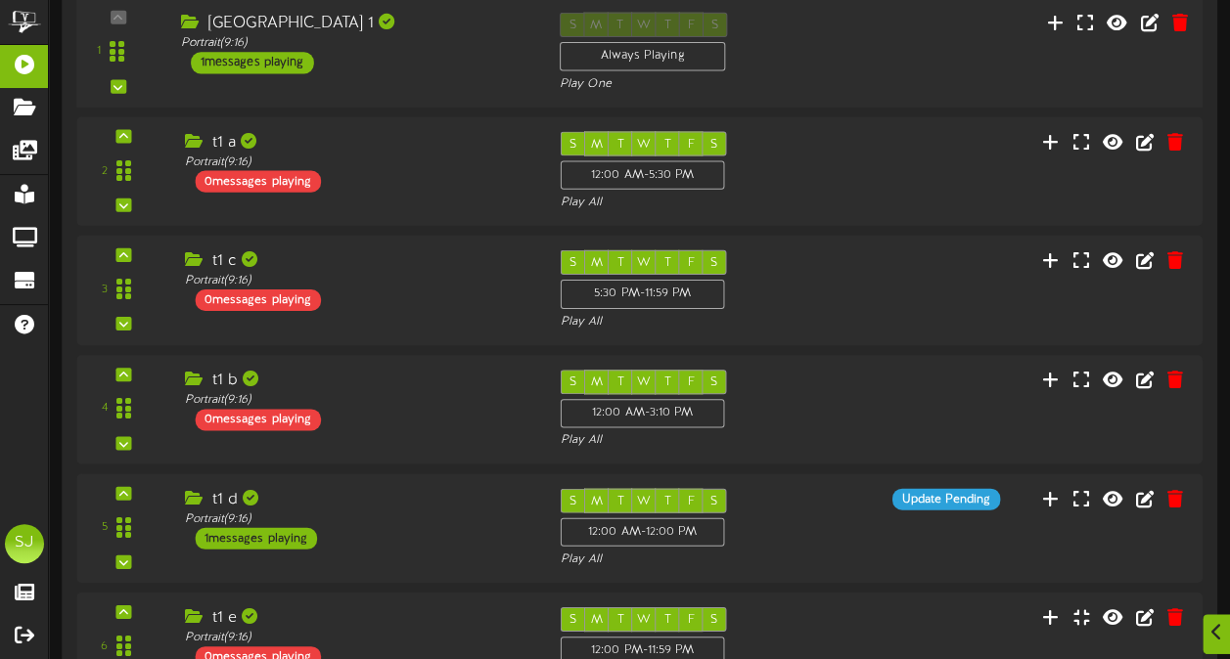
click at [902, 55] on div "1 ( 9:16" at bounding box center [639, 52] width 1137 height 80
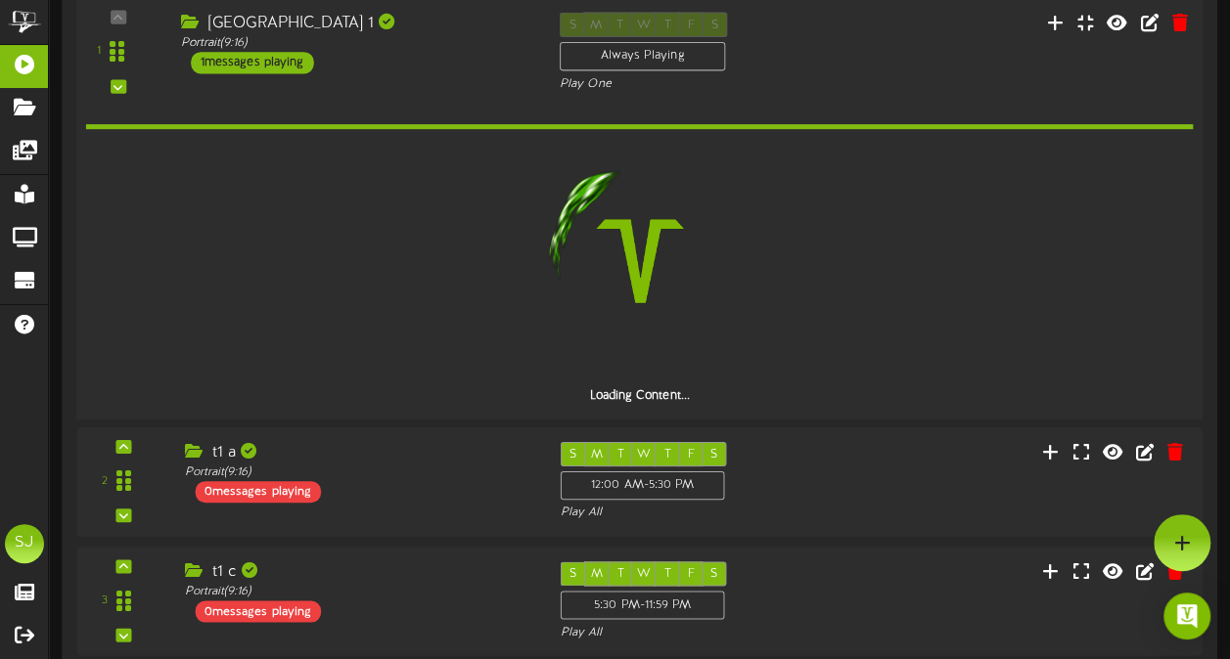
scroll to position [291, 0]
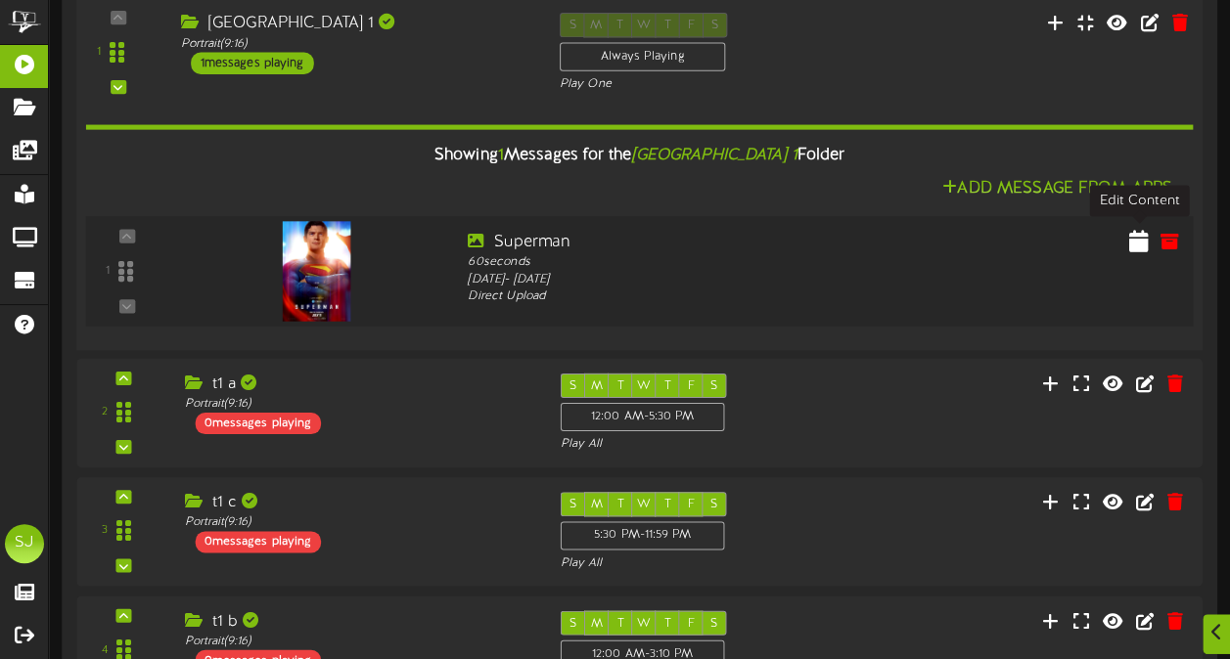
click at [1142, 237] on icon at bounding box center [1139, 241] width 20 height 22
select select "*"
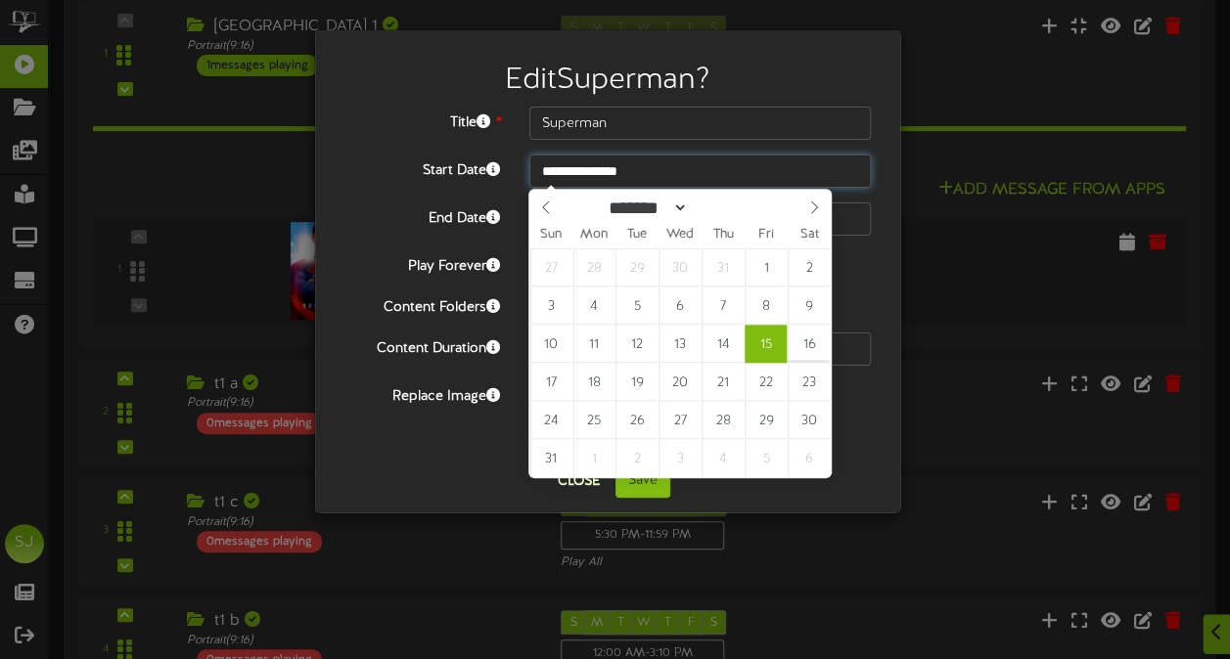
click at [612, 172] on input "**********" at bounding box center [699, 171] width 341 height 33
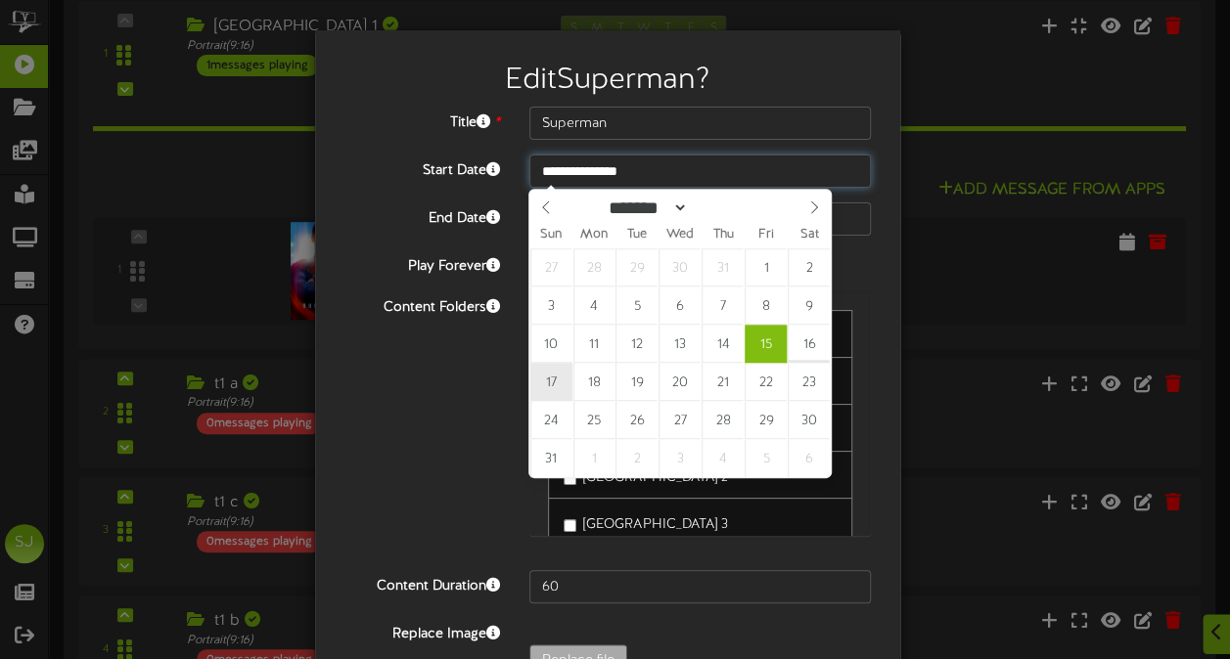
type input "**********"
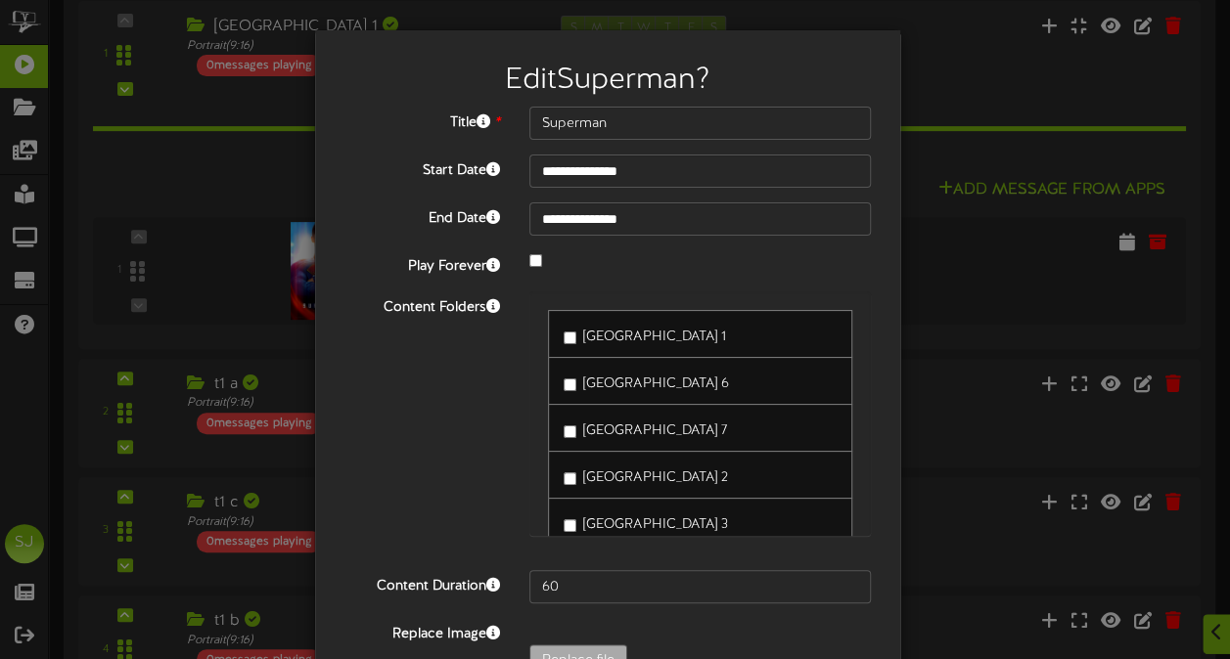
click at [440, 387] on div "Content Folders [GEOGRAPHIC_DATA] 1 [GEOGRAPHIC_DATA] 6 [GEOGRAPHIC_DATA] 7 [GE…" at bounding box center [608, 423] width 556 height 264
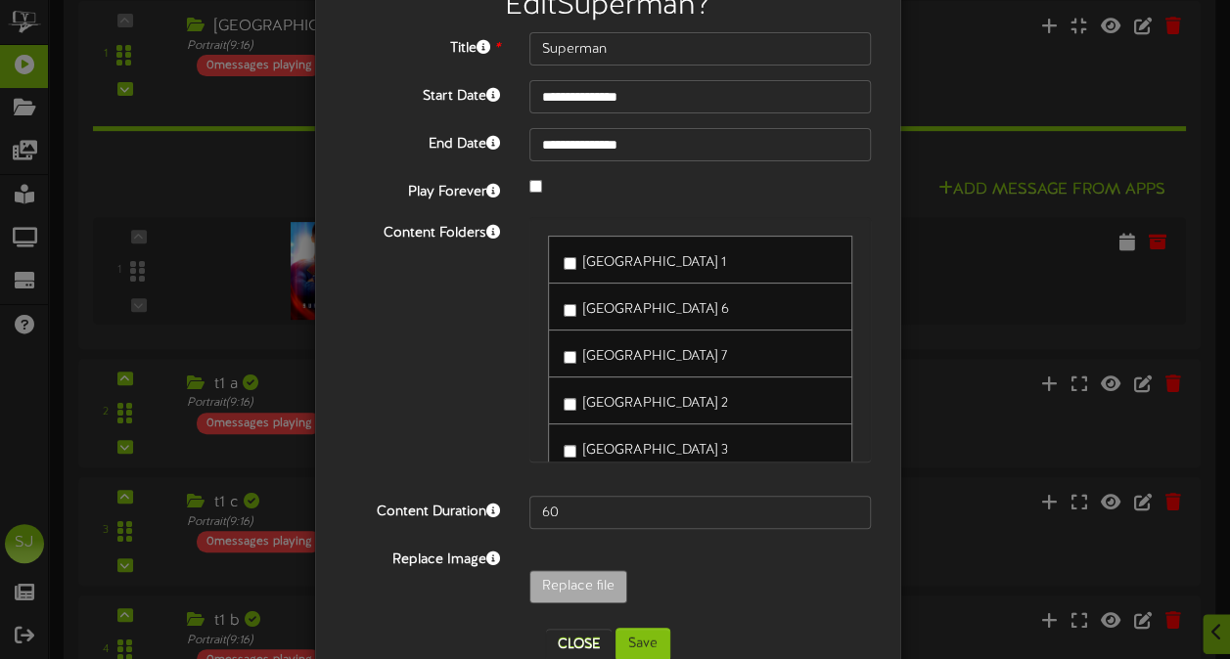
scroll to position [119, 0]
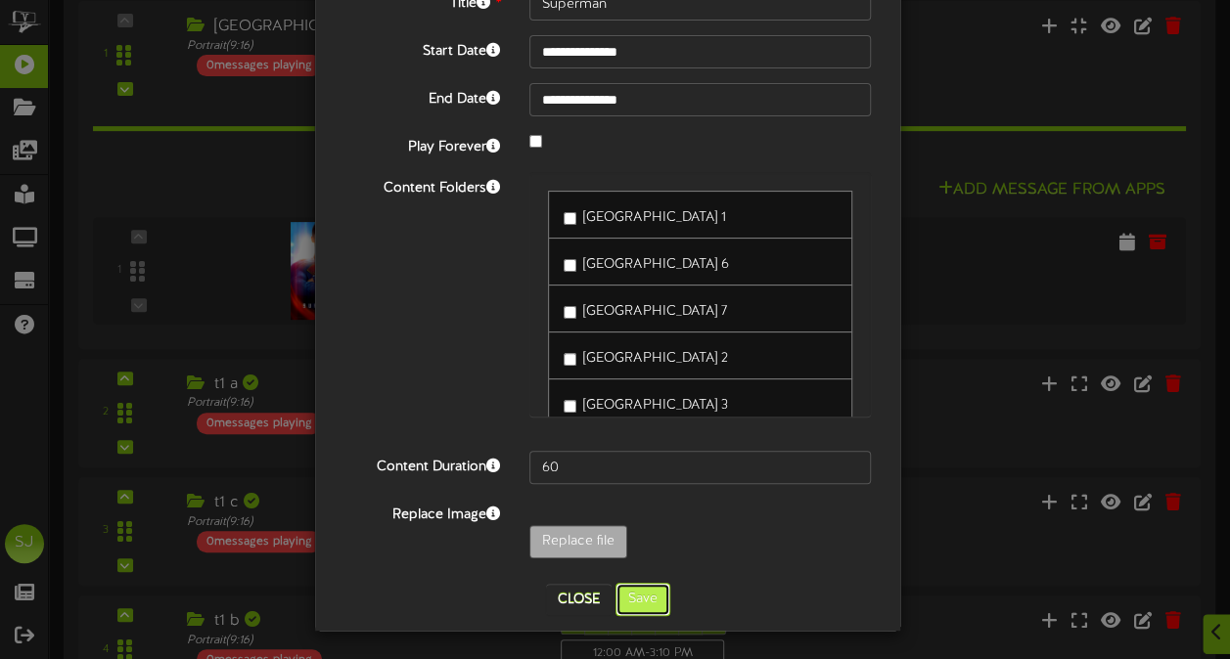
click at [630, 598] on button "Save" at bounding box center [642, 599] width 55 height 33
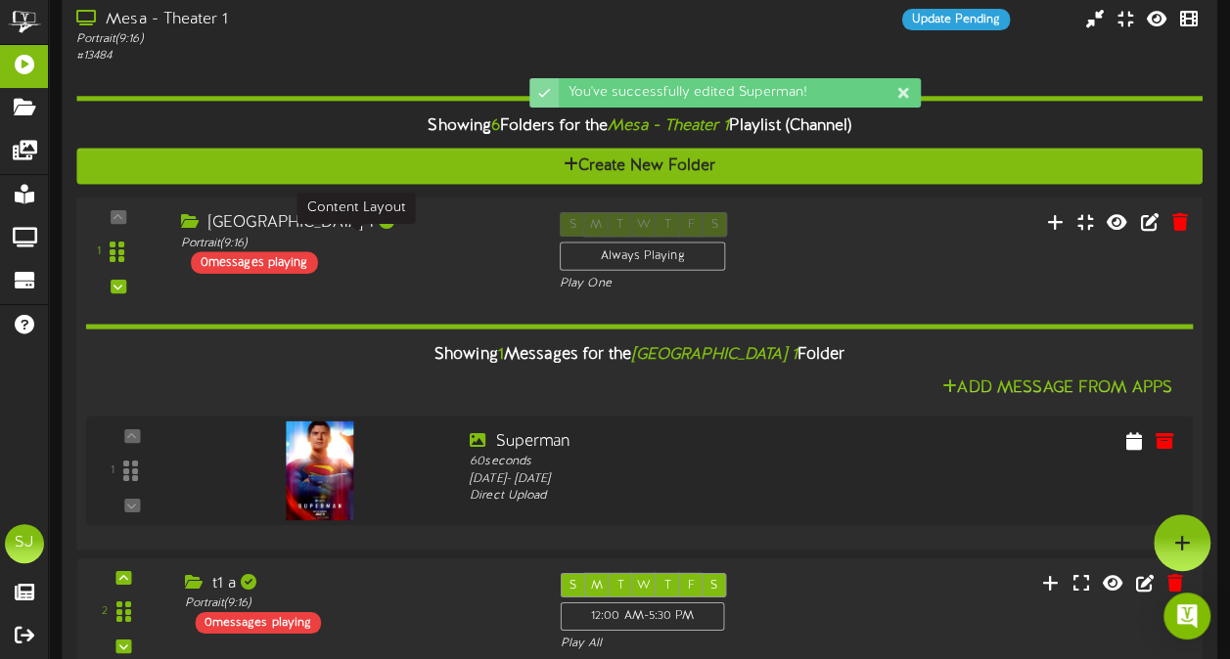
click at [436, 235] on div "Portrait ( 9:16 )" at bounding box center [355, 243] width 349 height 17
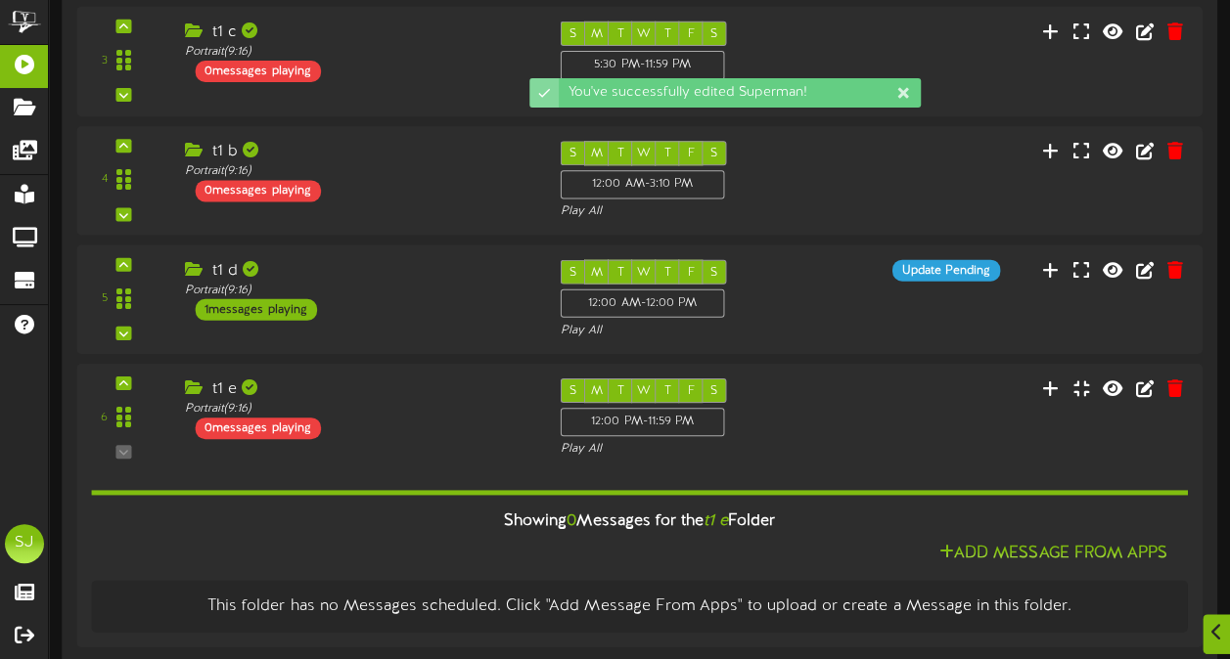
scroll to position [570, 0]
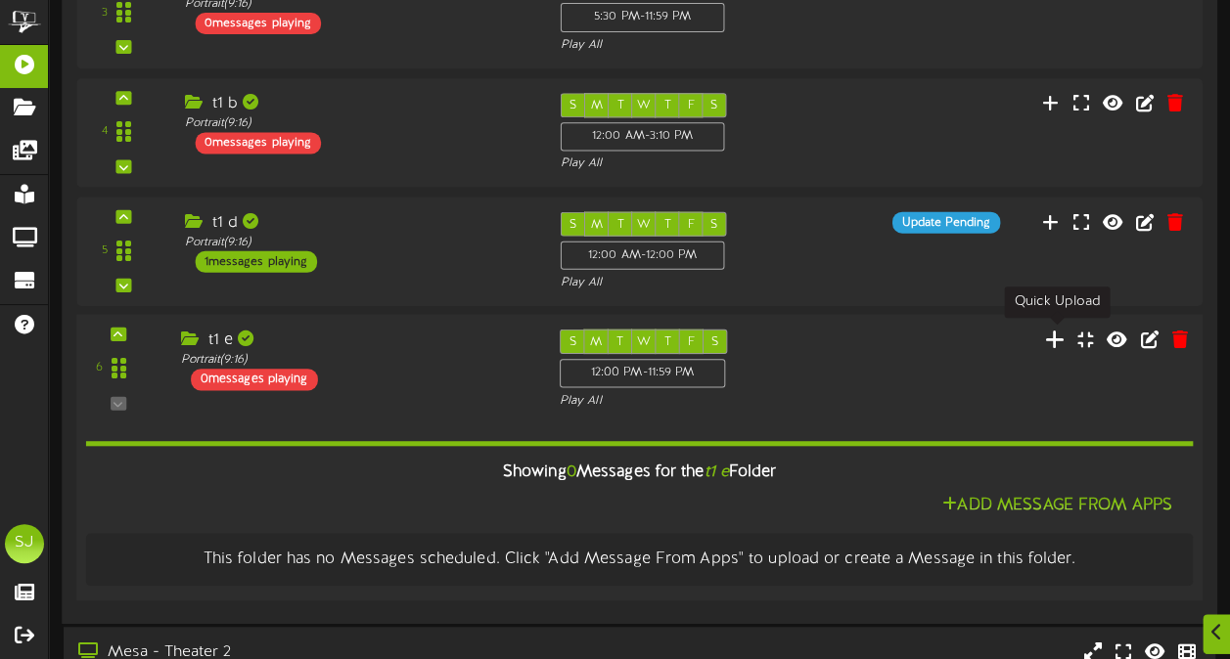
click at [1064, 337] on icon at bounding box center [1055, 339] width 21 height 22
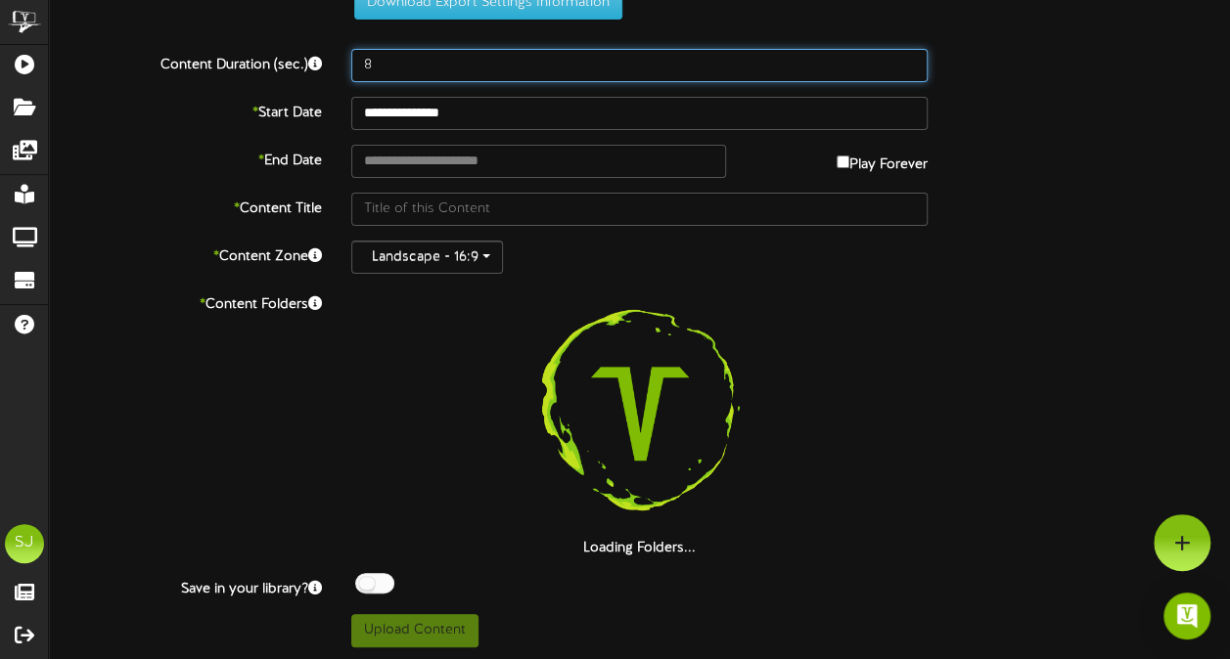
click at [561, 59] on input "8" at bounding box center [639, 65] width 576 height 33
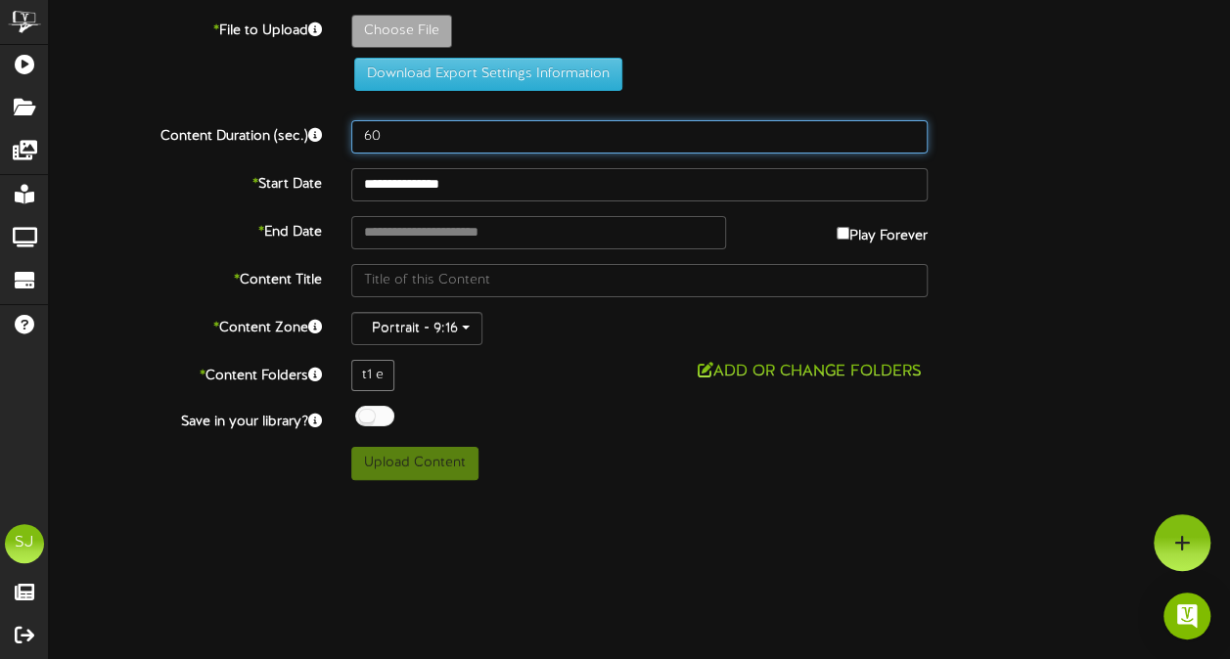
scroll to position [0, 0]
type input "60"
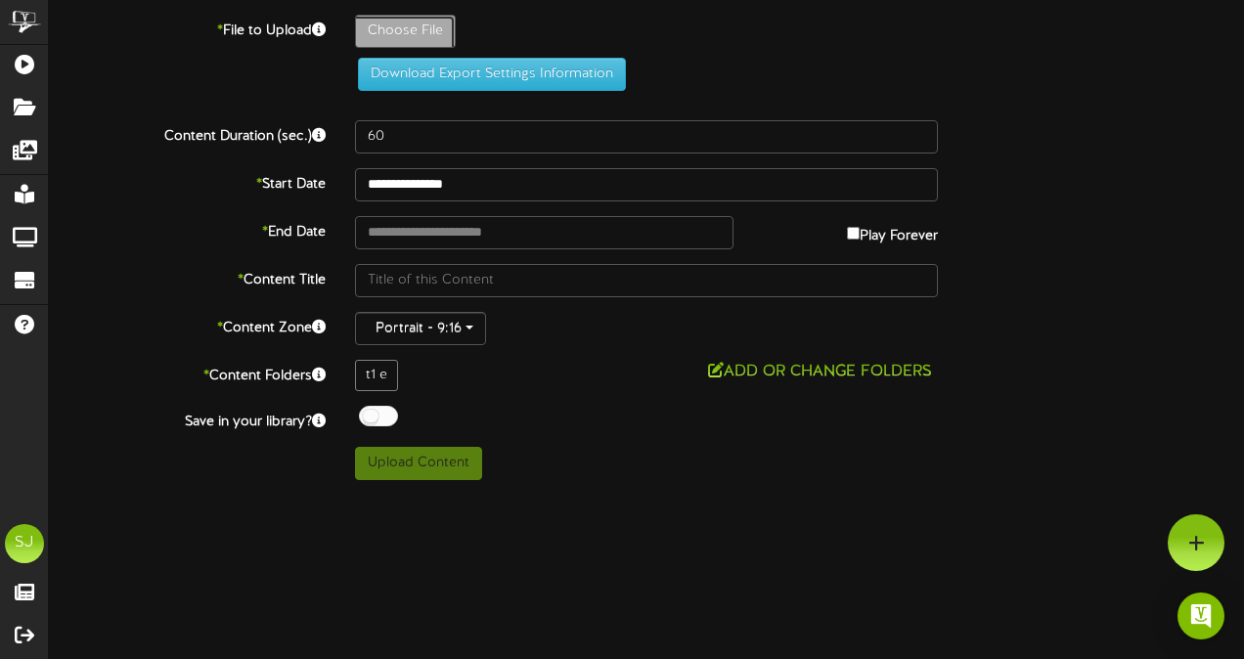
type input "**********"
type input "Superman"
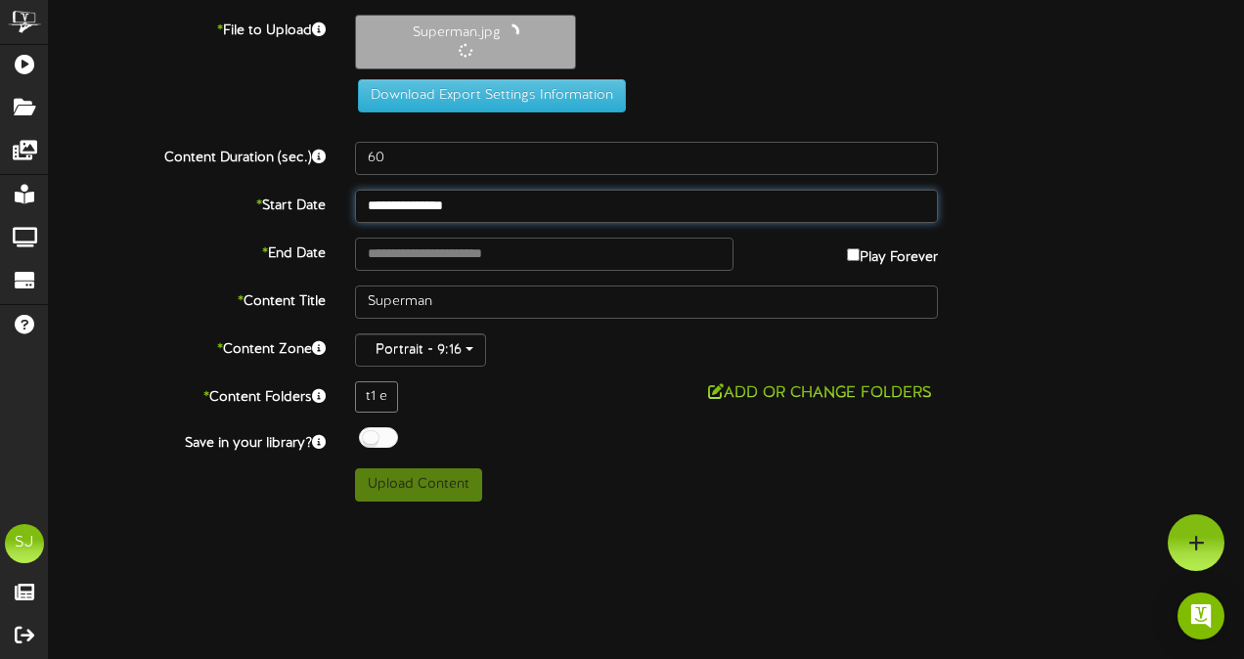
click at [442, 211] on input "**********" at bounding box center [646, 206] width 583 height 33
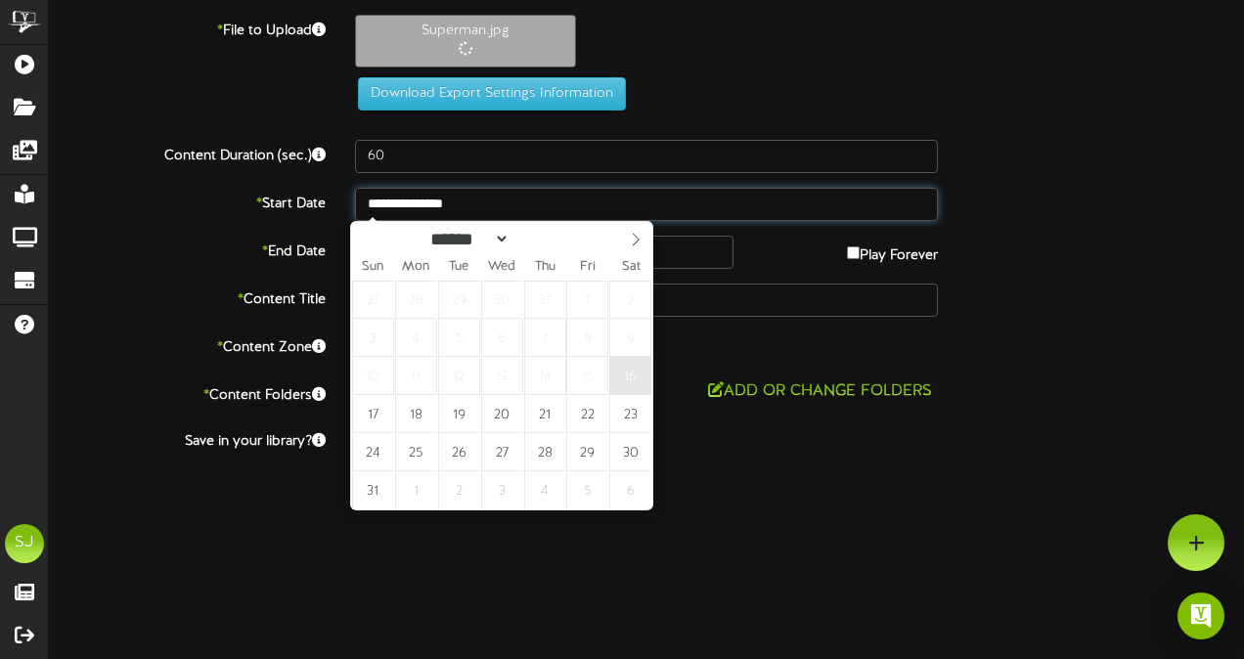
type input "**********"
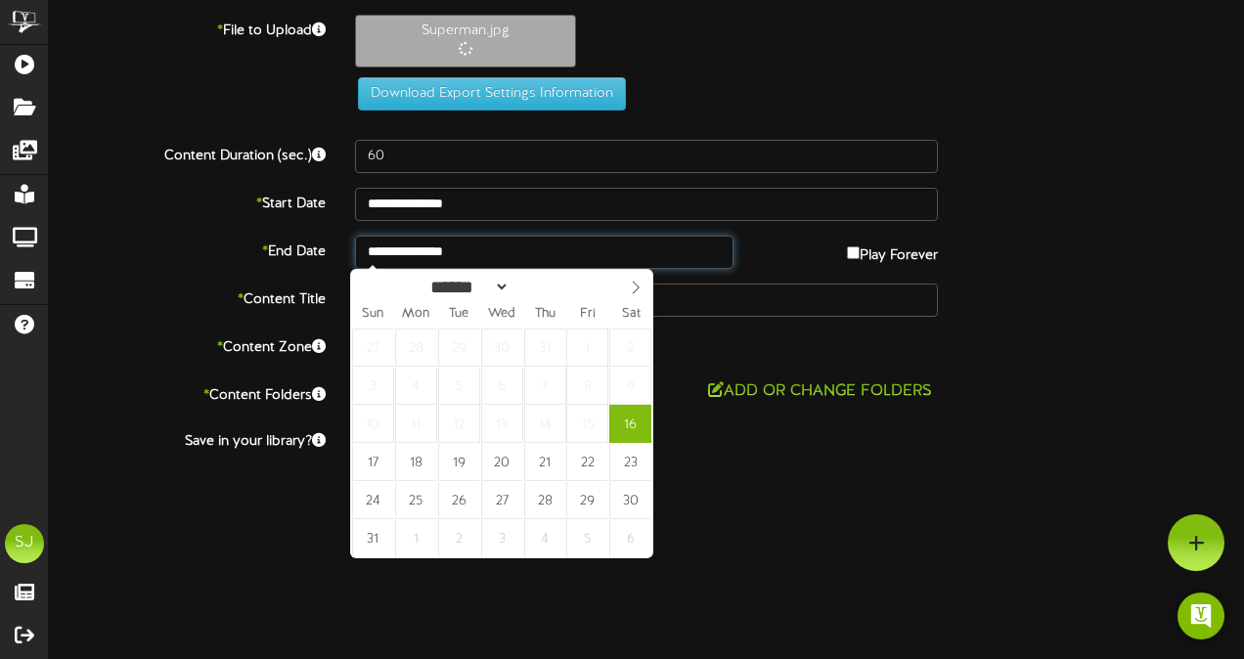
click at [588, 260] on input "**********" at bounding box center [544, 252] width 379 height 33
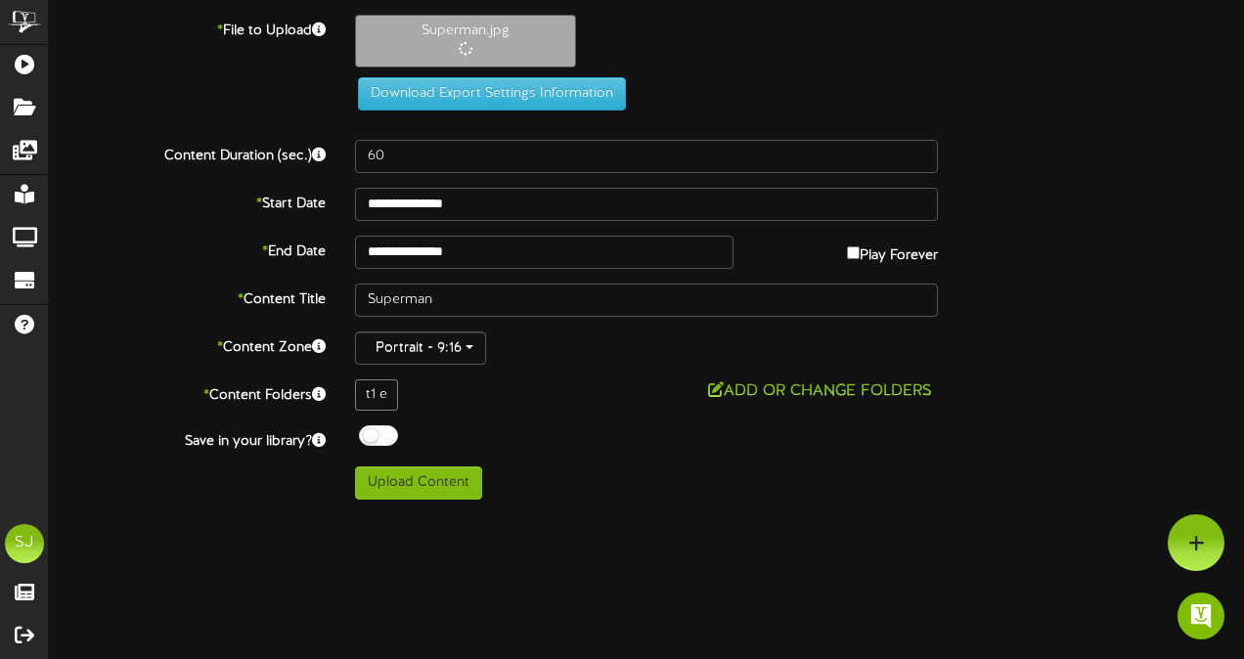
click at [392, 436] on div at bounding box center [378, 435] width 39 height 21
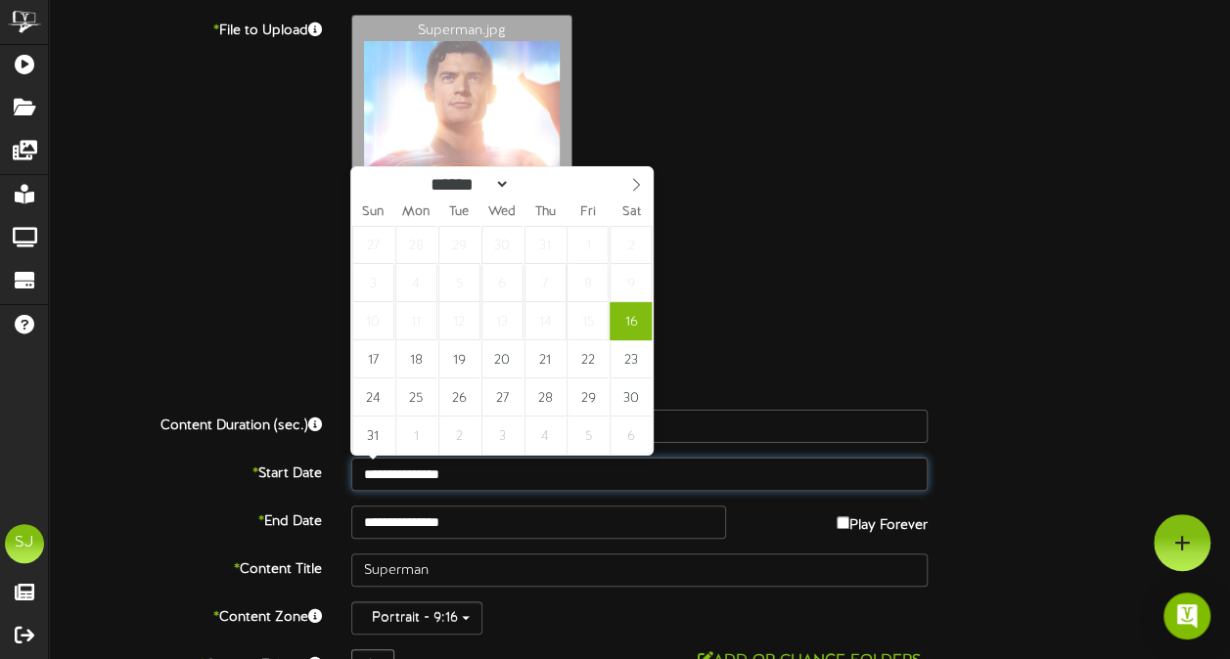
click at [561, 458] on input "**********" at bounding box center [639, 474] width 576 height 33
click at [1130, 239] on div "Superman.jpg" at bounding box center [790, 181] width 908 height 333
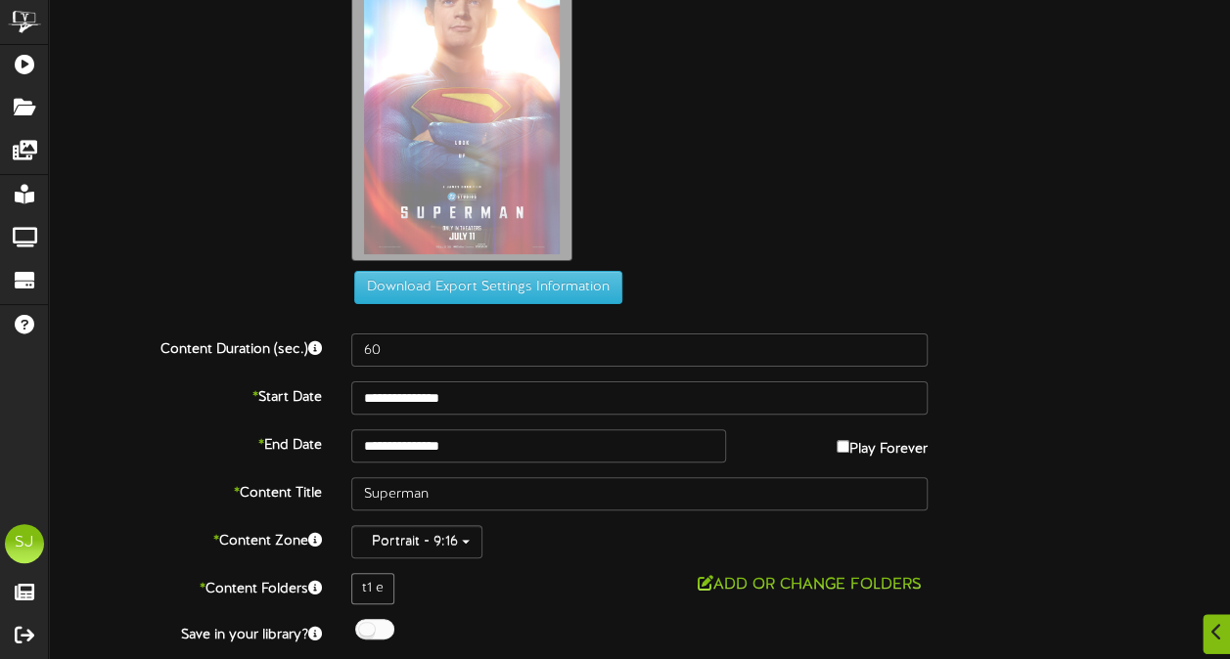
scroll to position [121, 0]
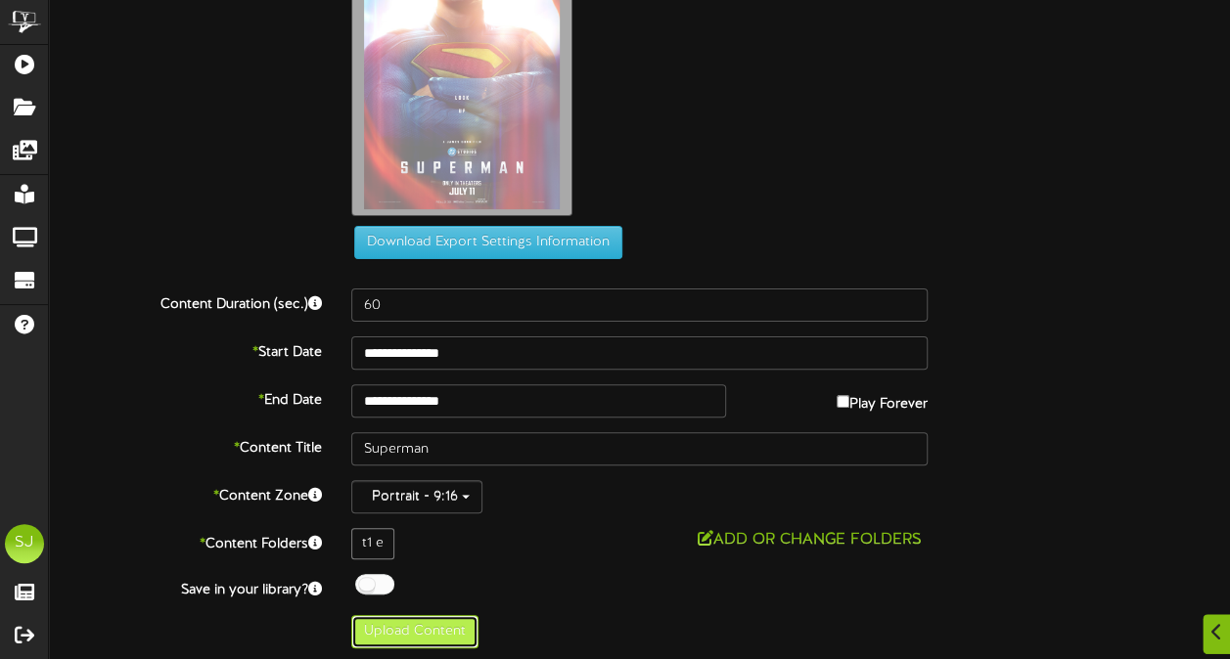
click at [417, 633] on button "Upload Content" at bounding box center [414, 631] width 127 height 33
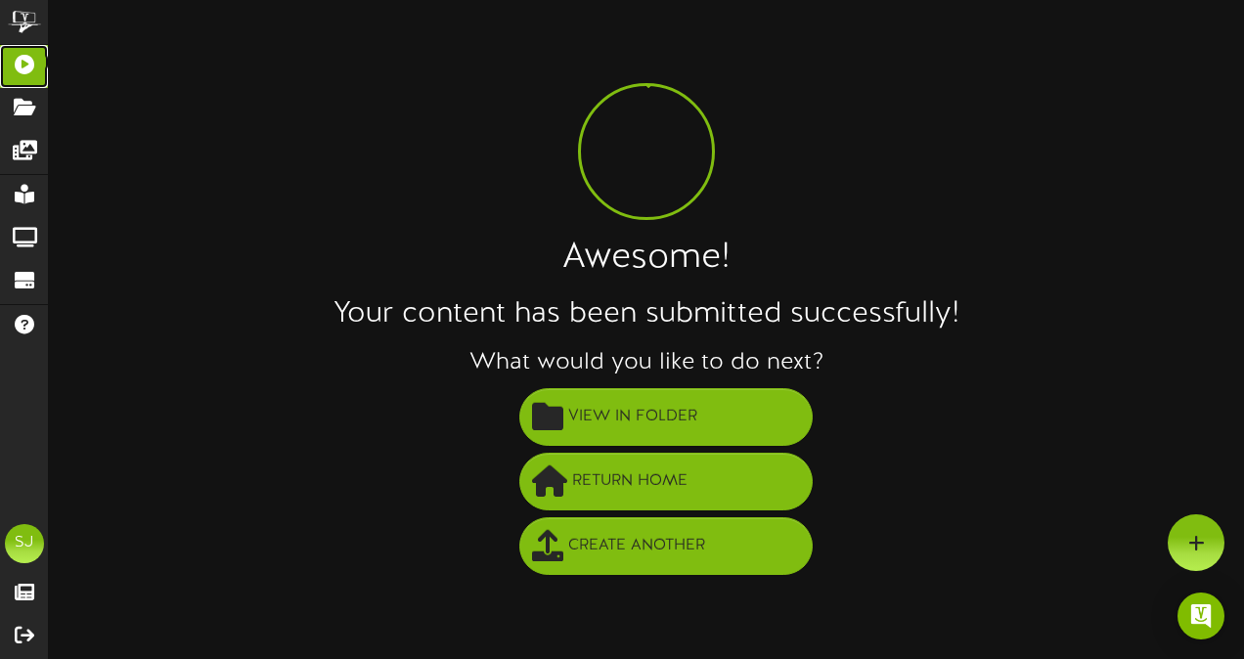
click at [43, 62] on icon at bounding box center [24, 62] width 49 height 15
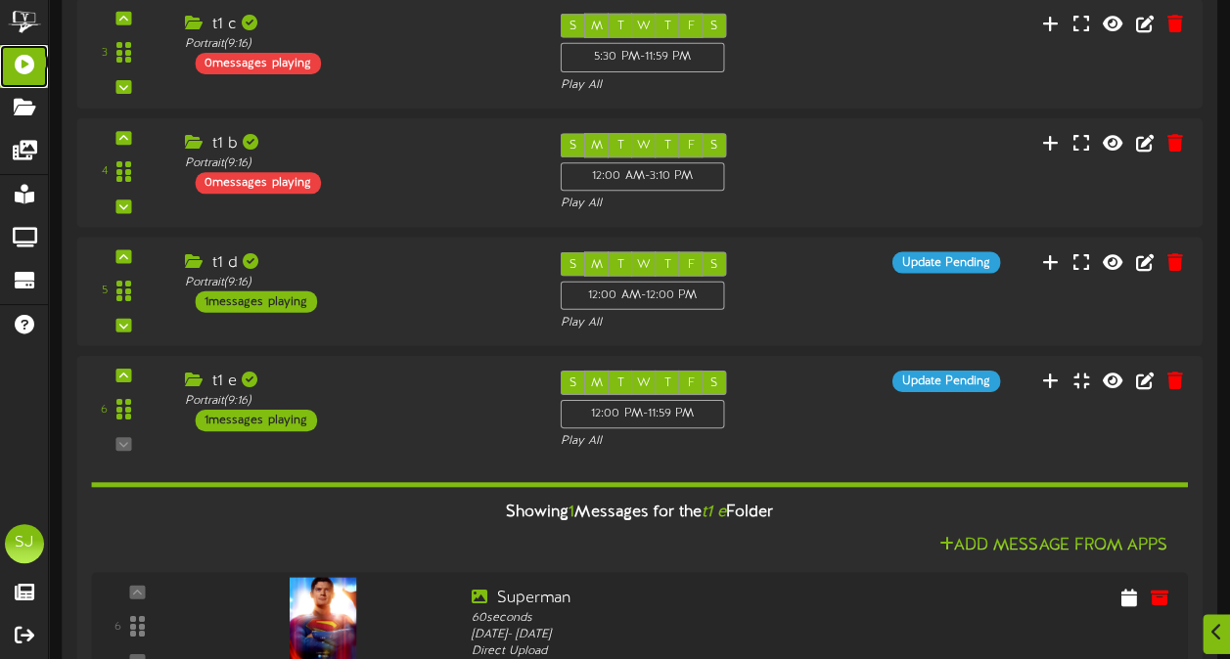
scroll to position [575, 0]
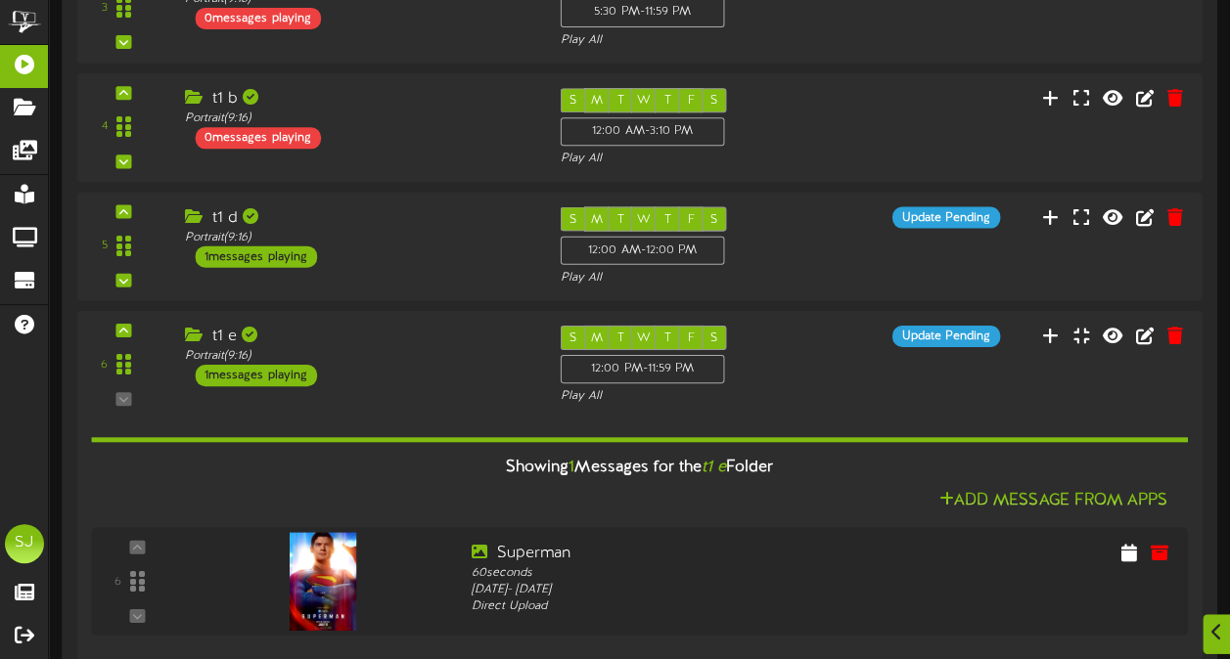
click at [434, 338] on div "t1 e" at bounding box center [357, 337] width 345 height 22
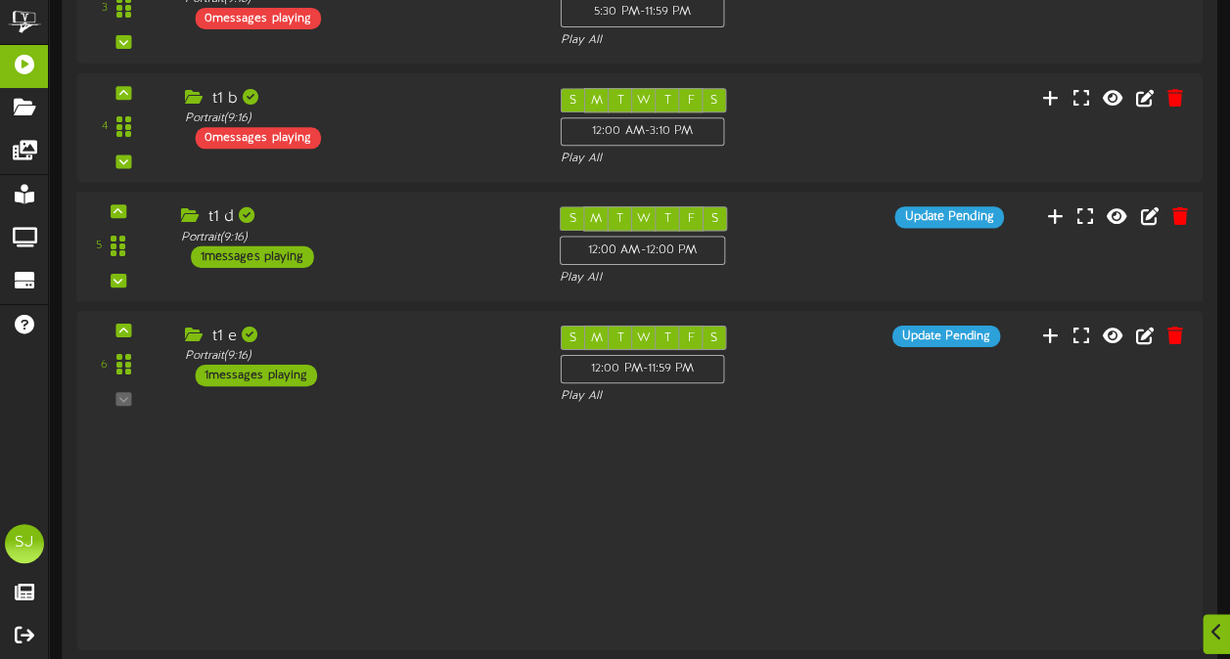
click at [447, 265] on div "5 t1 d (" at bounding box center [639, 246] width 1137 height 80
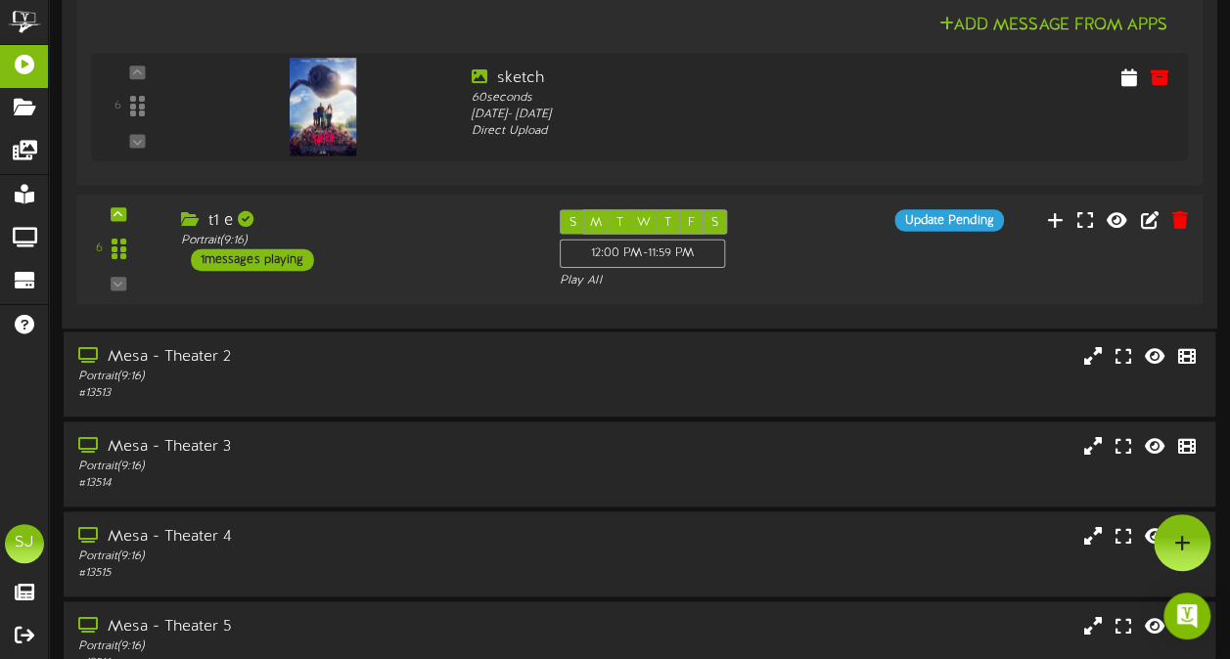
click at [458, 245] on div "t1 e Portrait ( 9:16 ) 1 messages playing" at bounding box center [354, 240] width 379 height 62
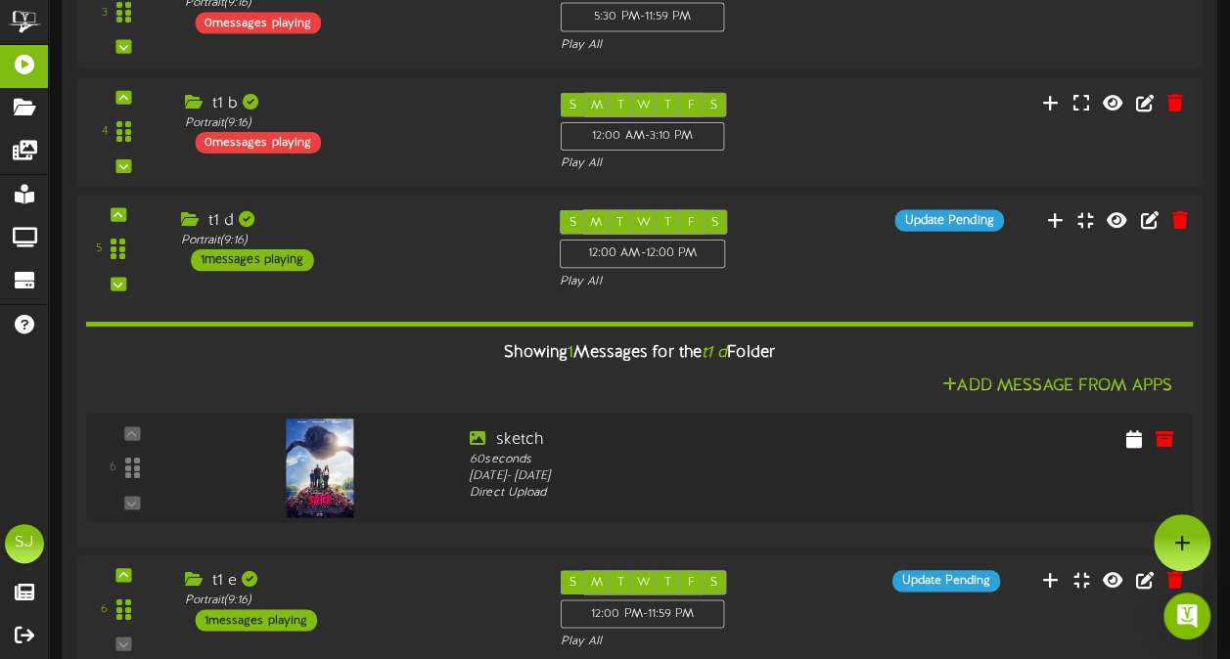
scroll to position [556, 0]
